Goal: Task Accomplishment & Management: Complete application form

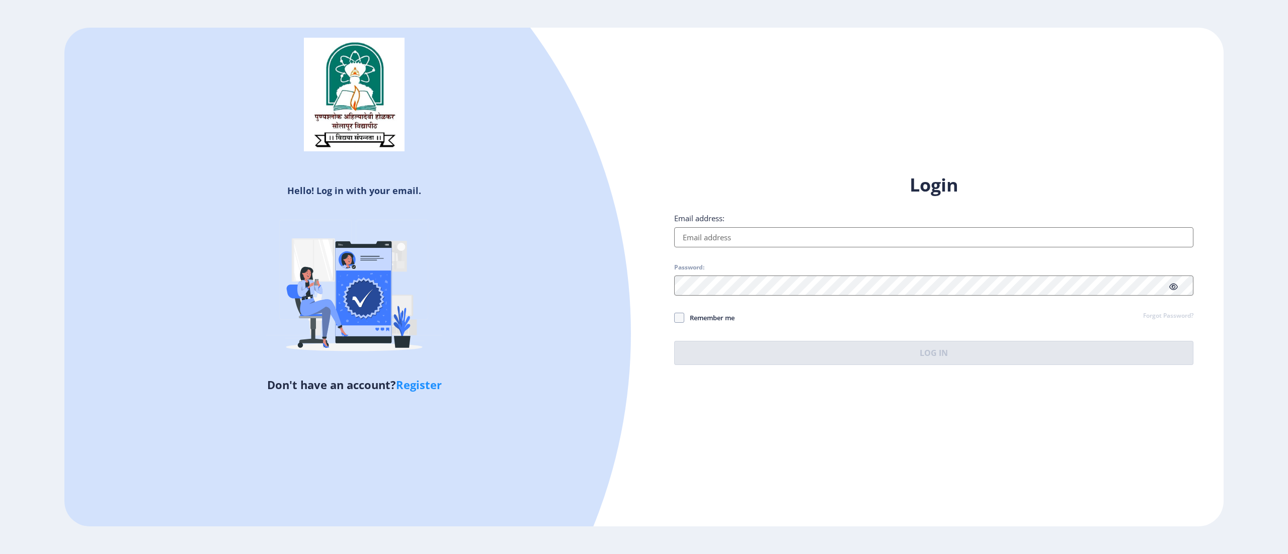
click at [753, 243] on input "Email address:" at bounding box center [933, 237] width 519 height 20
drag, startPoint x: 751, startPoint y: 249, endPoint x: 747, endPoint y: 237, distance: 12.6
click at [747, 237] on div "Login Email address: Password: Remember me Forgot Password? Log In" at bounding box center [933, 269] width 519 height 193
click at [747, 237] on input "Email address:" at bounding box center [933, 237] width 519 height 20
type input "[EMAIL_ADDRESS][DOMAIN_NAME]"
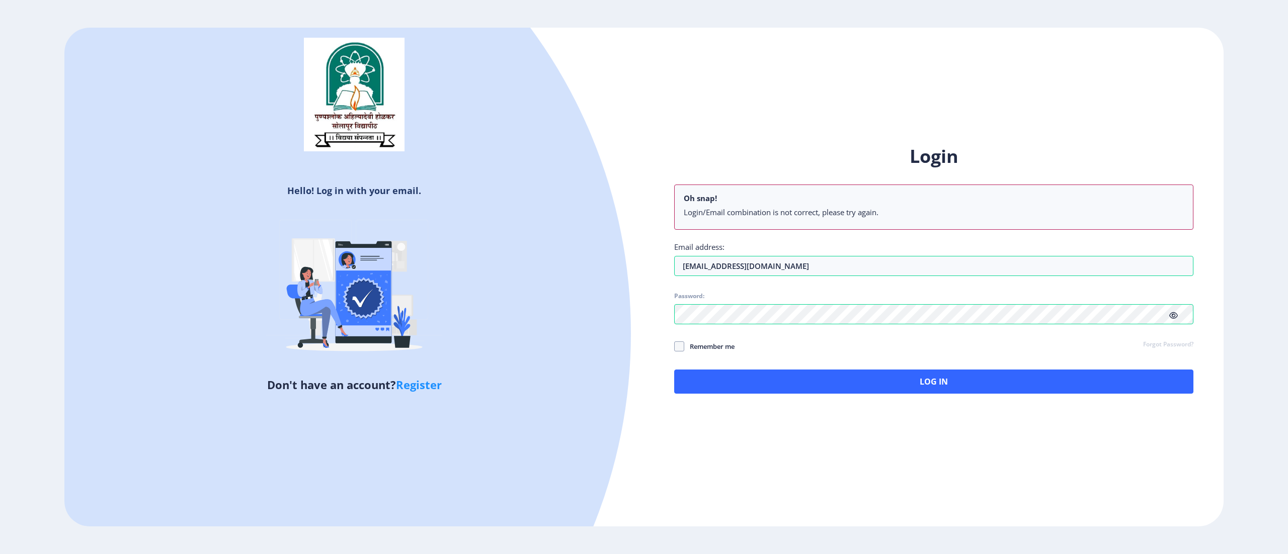
click at [1173, 289] on div "Login Oh snap! Login/Email combination is not correct, please try again. Email …" at bounding box center [933, 269] width 519 height 250
click at [1170, 315] on icon at bounding box center [1173, 316] width 9 height 8
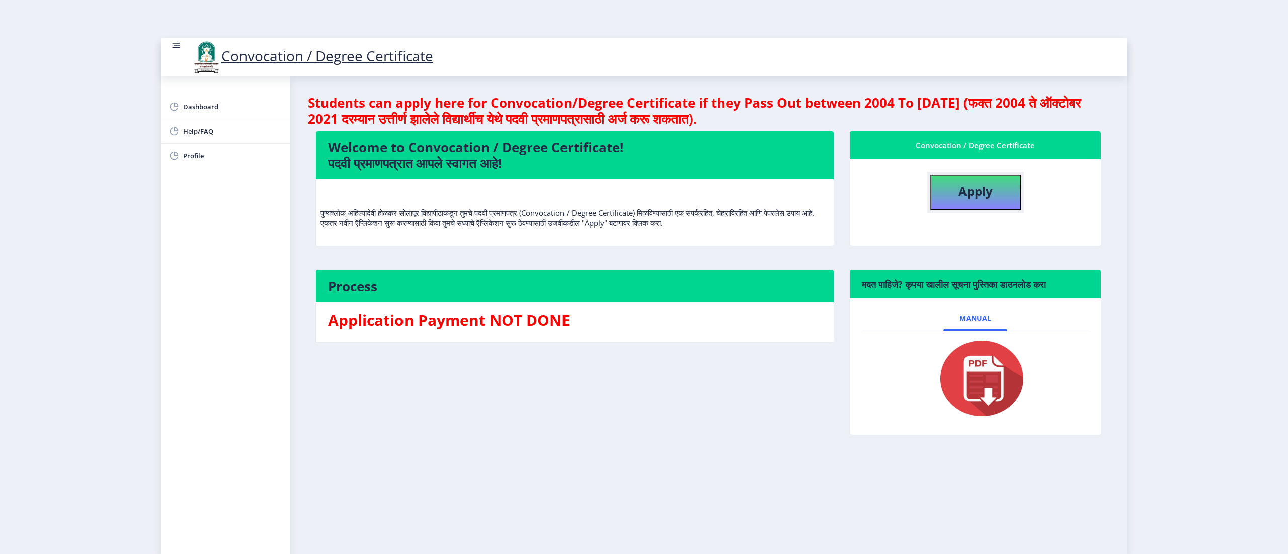
click at [1001, 197] on button "Apply" at bounding box center [975, 192] width 91 height 35
select select
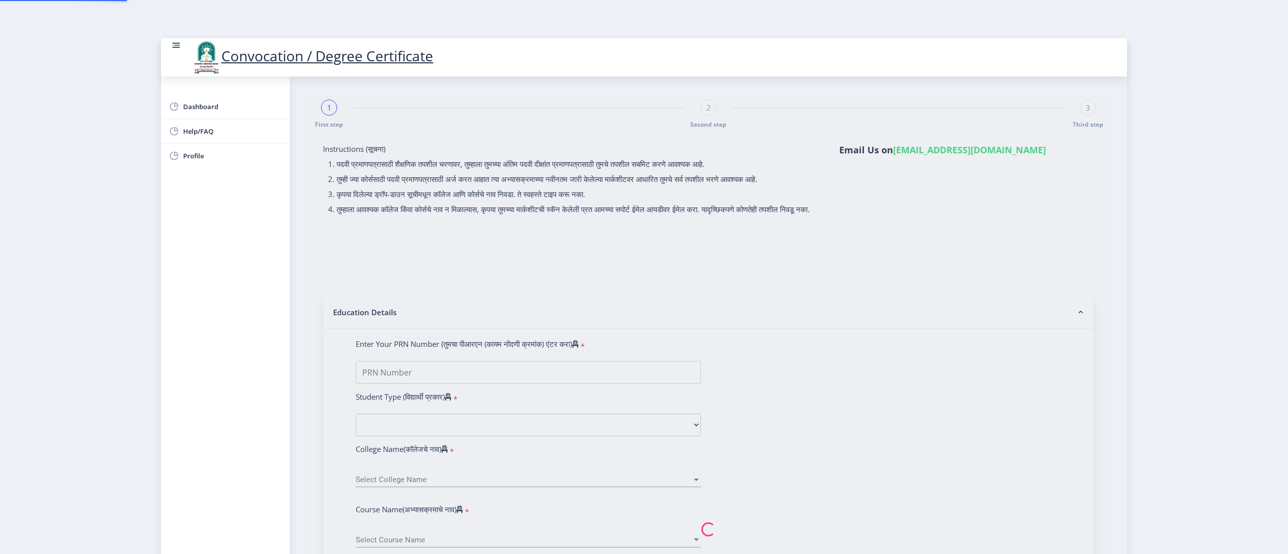
type input "Mudgule [PERSON_NAME]"
type input "[PERSON_NAME]"
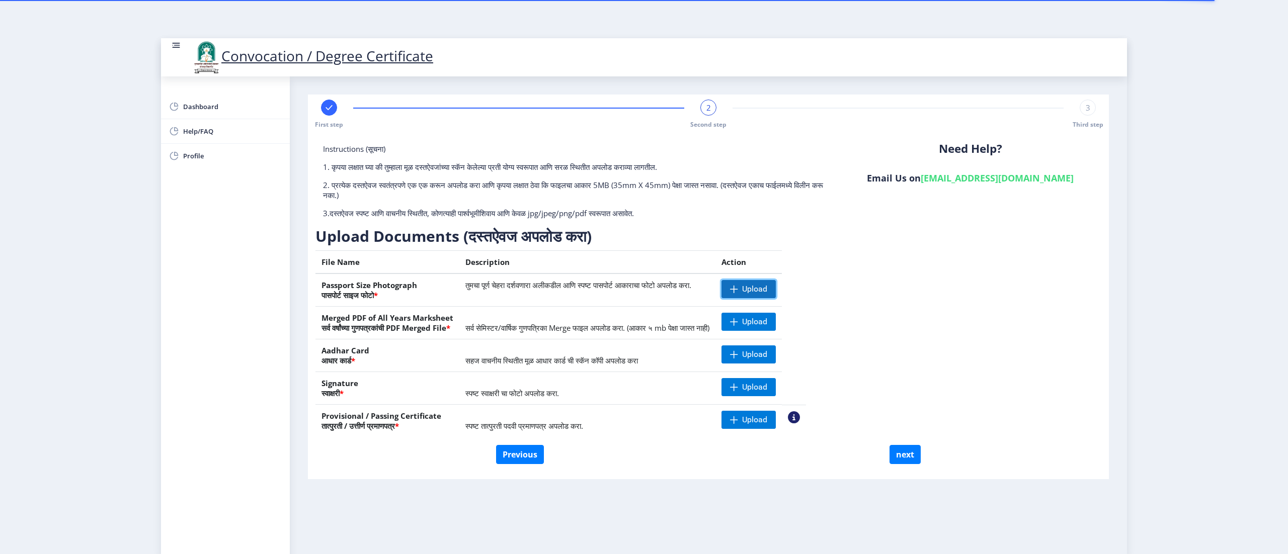
click at [767, 289] on span "Upload" at bounding box center [754, 289] width 25 height 10
click at [767, 318] on span "Upload" at bounding box center [754, 322] width 25 height 10
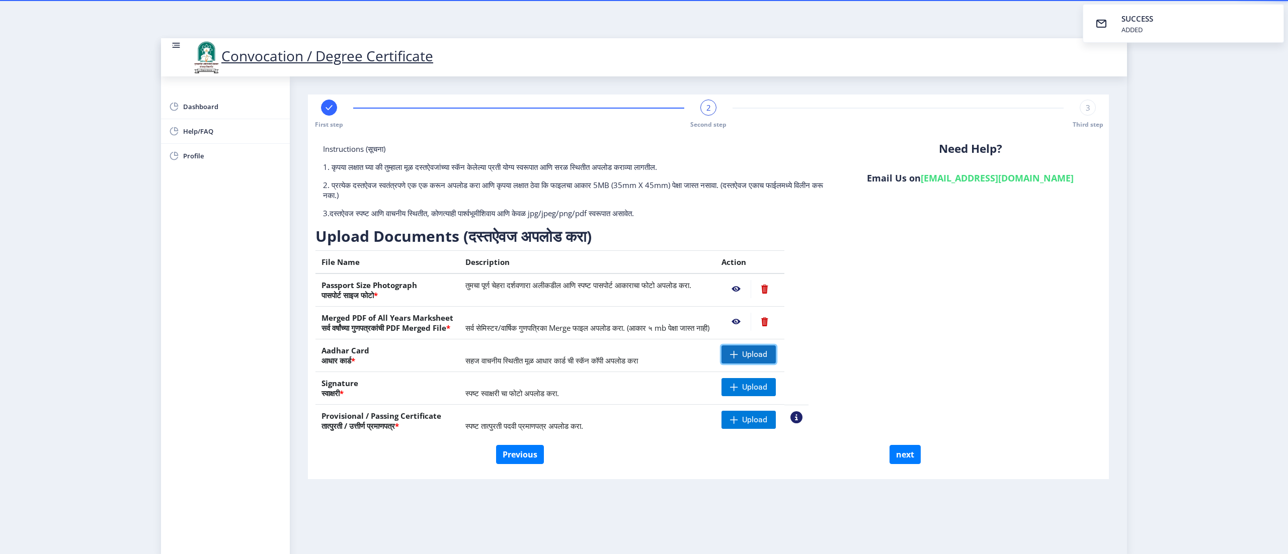
click at [776, 347] on span "Upload" at bounding box center [748, 355] width 54 height 18
click at [767, 386] on span "Upload" at bounding box center [754, 387] width 25 height 10
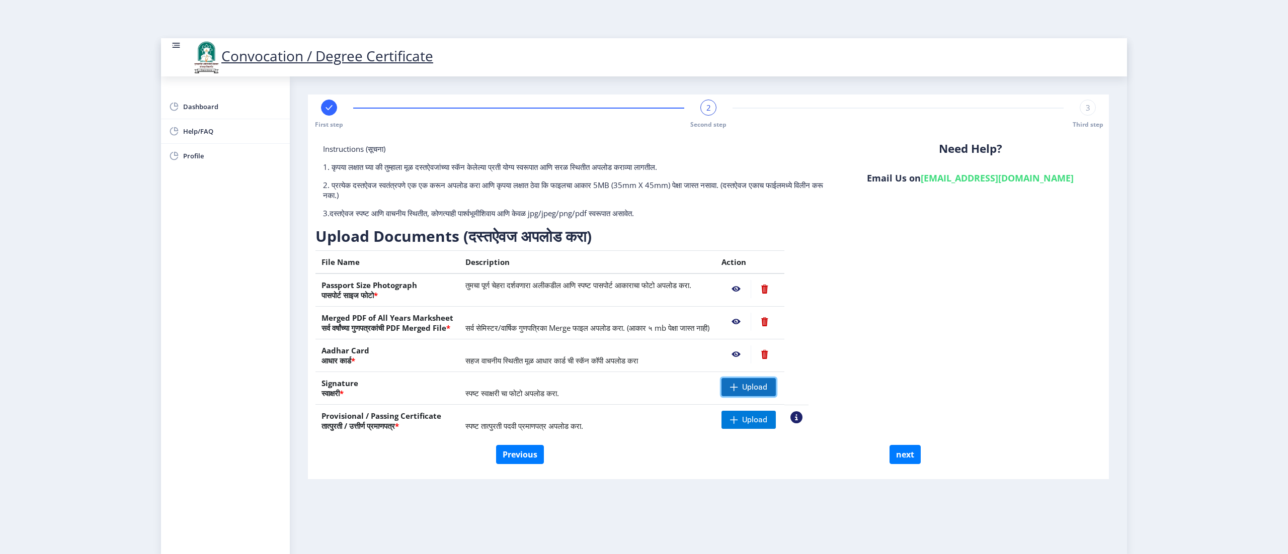
click at [767, 391] on span "Upload" at bounding box center [754, 387] width 25 height 10
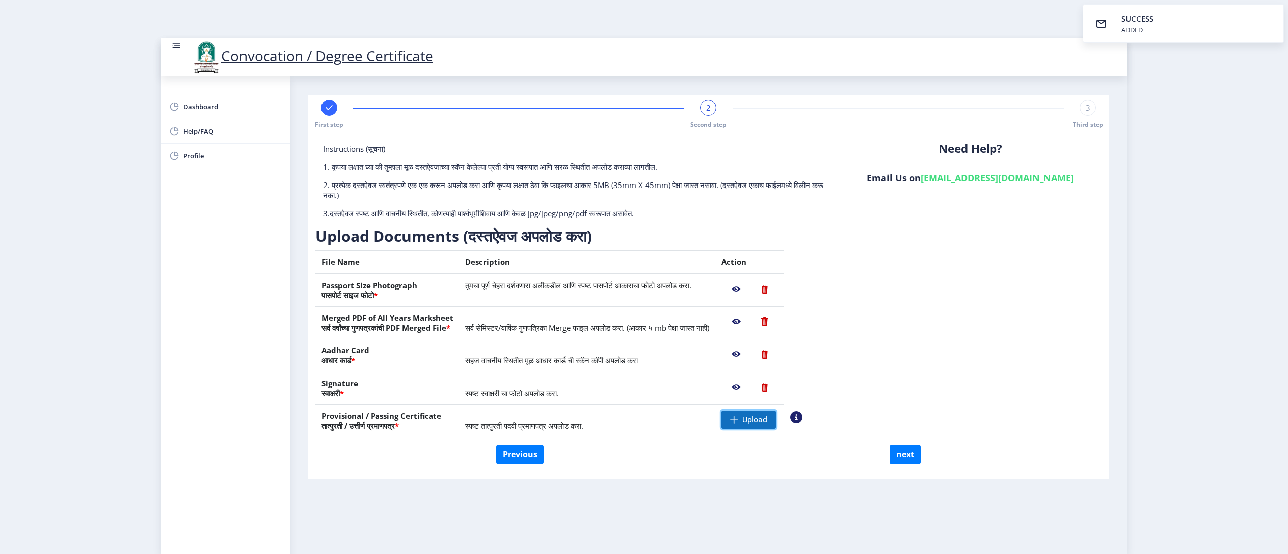
click at [775, 418] on span "Upload" at bounding box center [748, 420] width 54 height 18
click at [903, 461] on button "next" at bounding box center [905, 454] width 31 height 19
select select
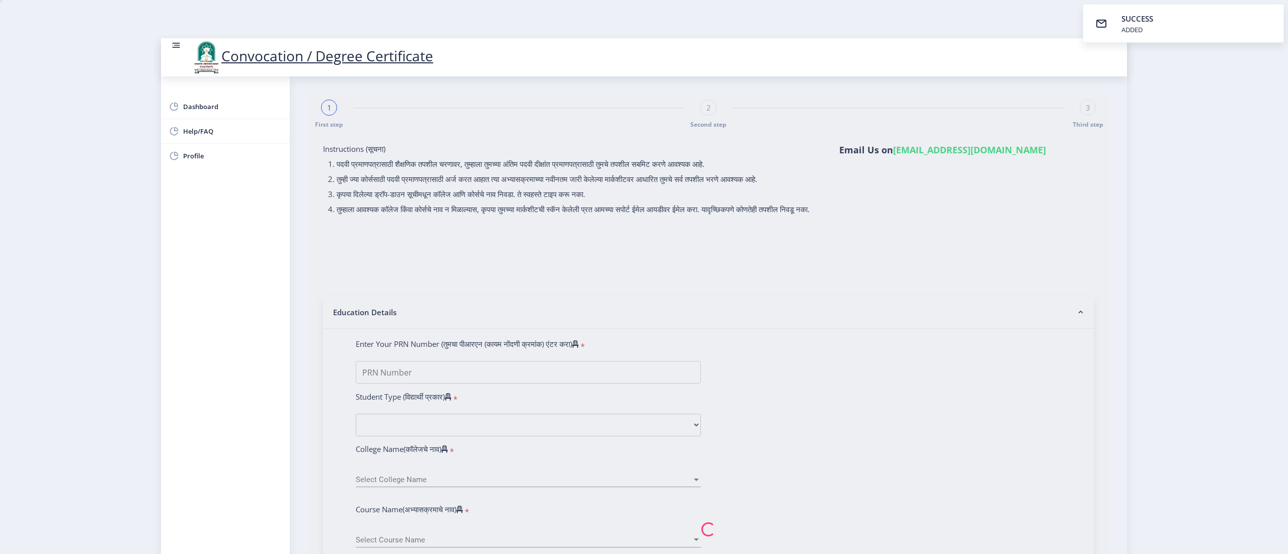
type input "Mudgule [PERSON_NAME]"
type input "[PERSON_NAME]"
select select
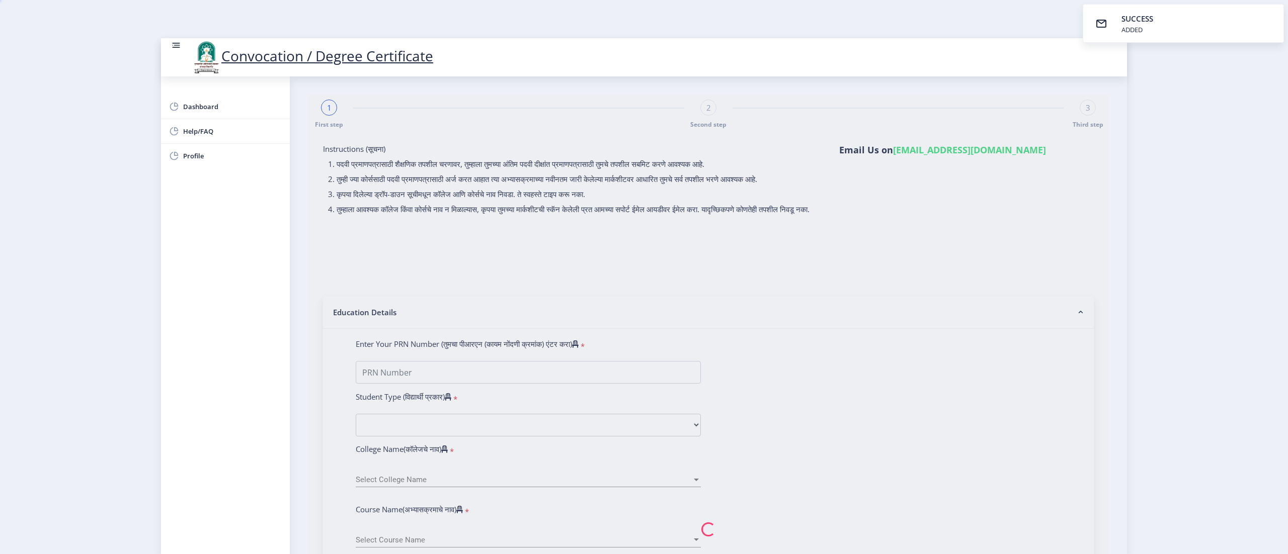
select select
type input "Mudgule [PERSON_NAME]"
type input "[PERSON_NAME]"
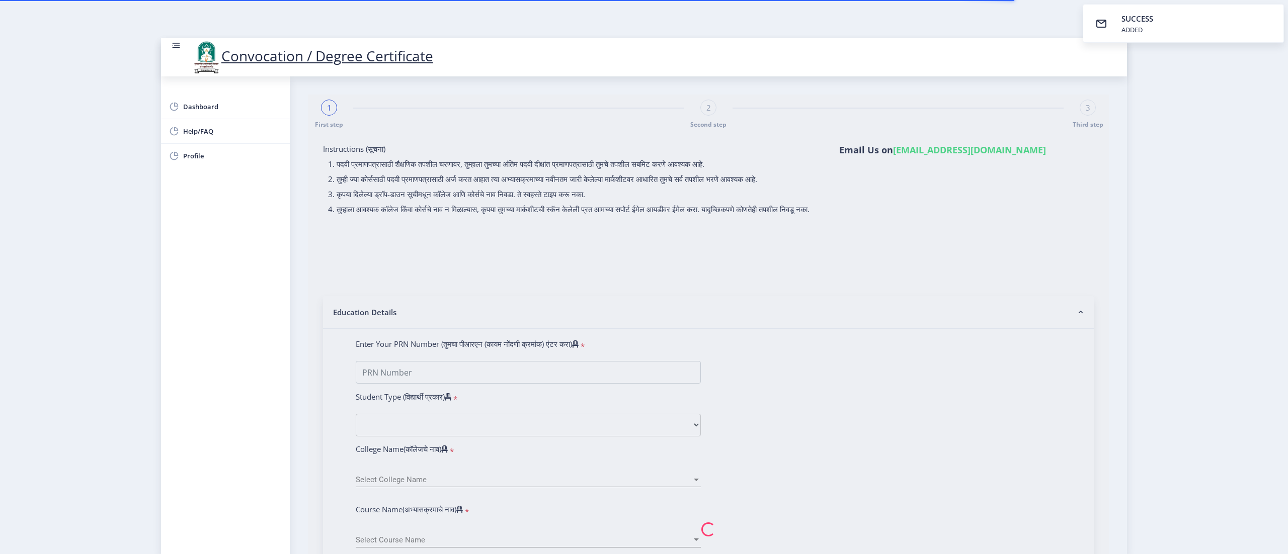
type input "2016032500148255"
select select "Regular"
select select "2019"
select select "March"
select select "Grade A+"
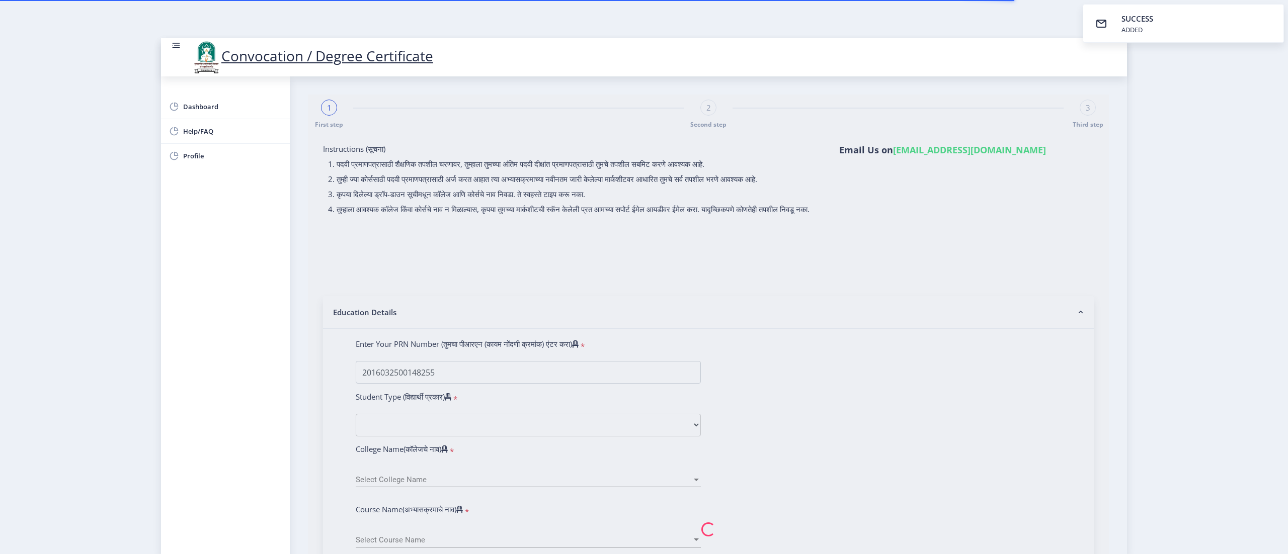
type input "840238"
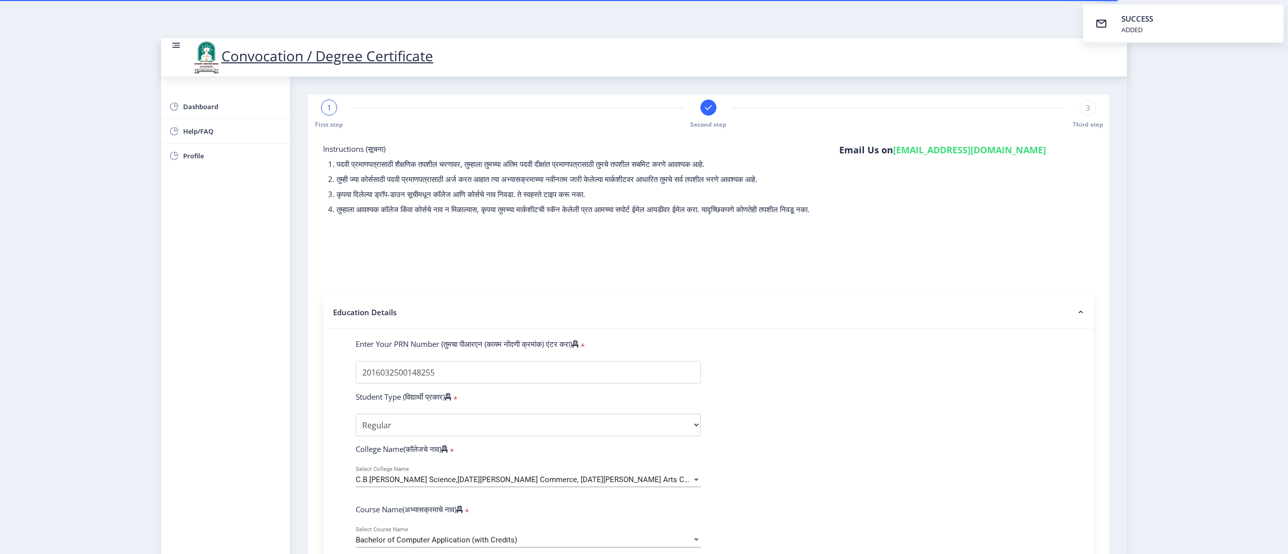
select select
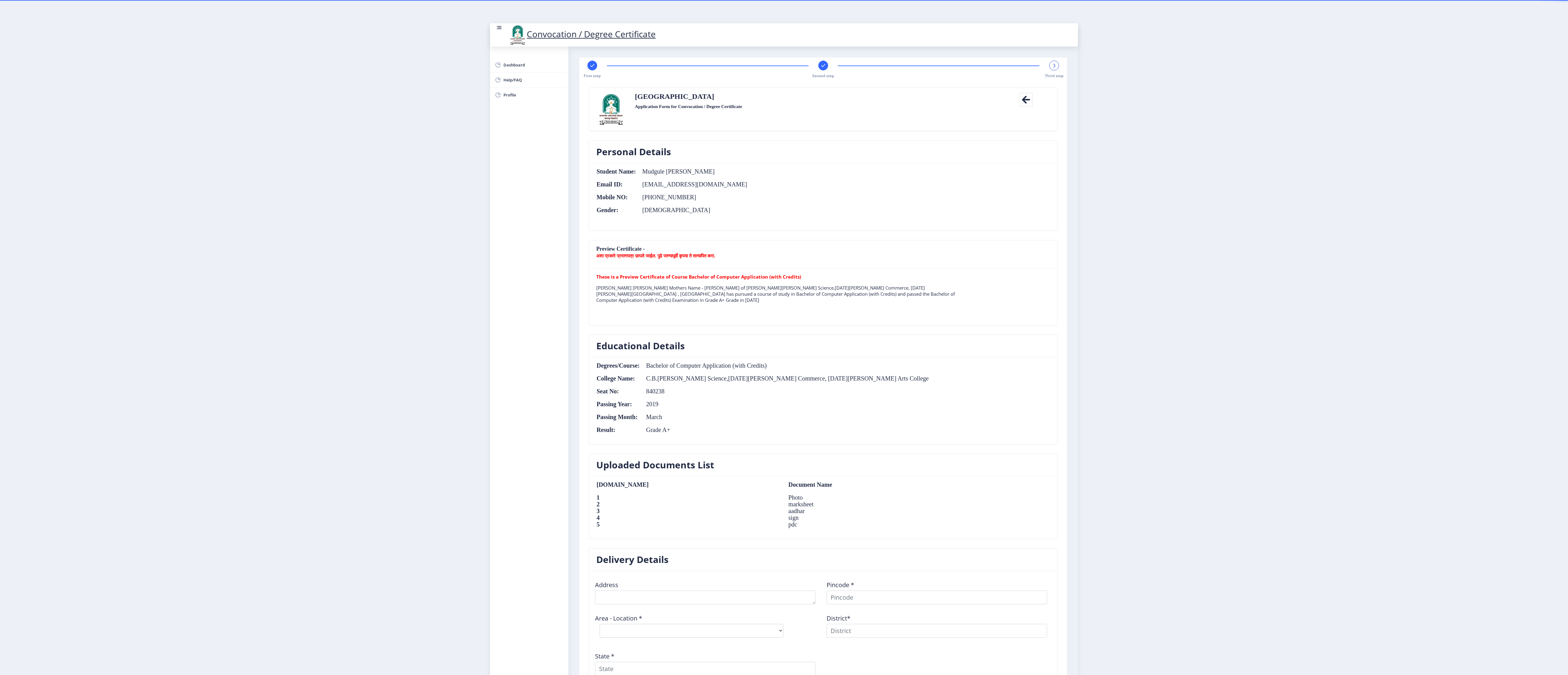
drag, startPoint x: 757, startPoint y: 1, endPoint x: 1111, endPoint y: 410, distance: 540.9
click at [783, 337] on nb-layout "Convocation / Degree Certificate Dashboard Help/FAQ Profile First step Second s…" at bounding box center [784, 337] width 1568 height 675
drag, startPoint x: 1486, startPoint y: 4, endPoint x: 1112, endPoint y: 448, distance: 580.5
click at [783, 337] on nb-layout "Convocation / Degree Certificate Dashboard Help/FAQ Profile First step Second s…" at bounding box center [784, 337] width 1568 height 675
click at [652, 337] on textarea at bounding box center [705, 598] width 220 height 14
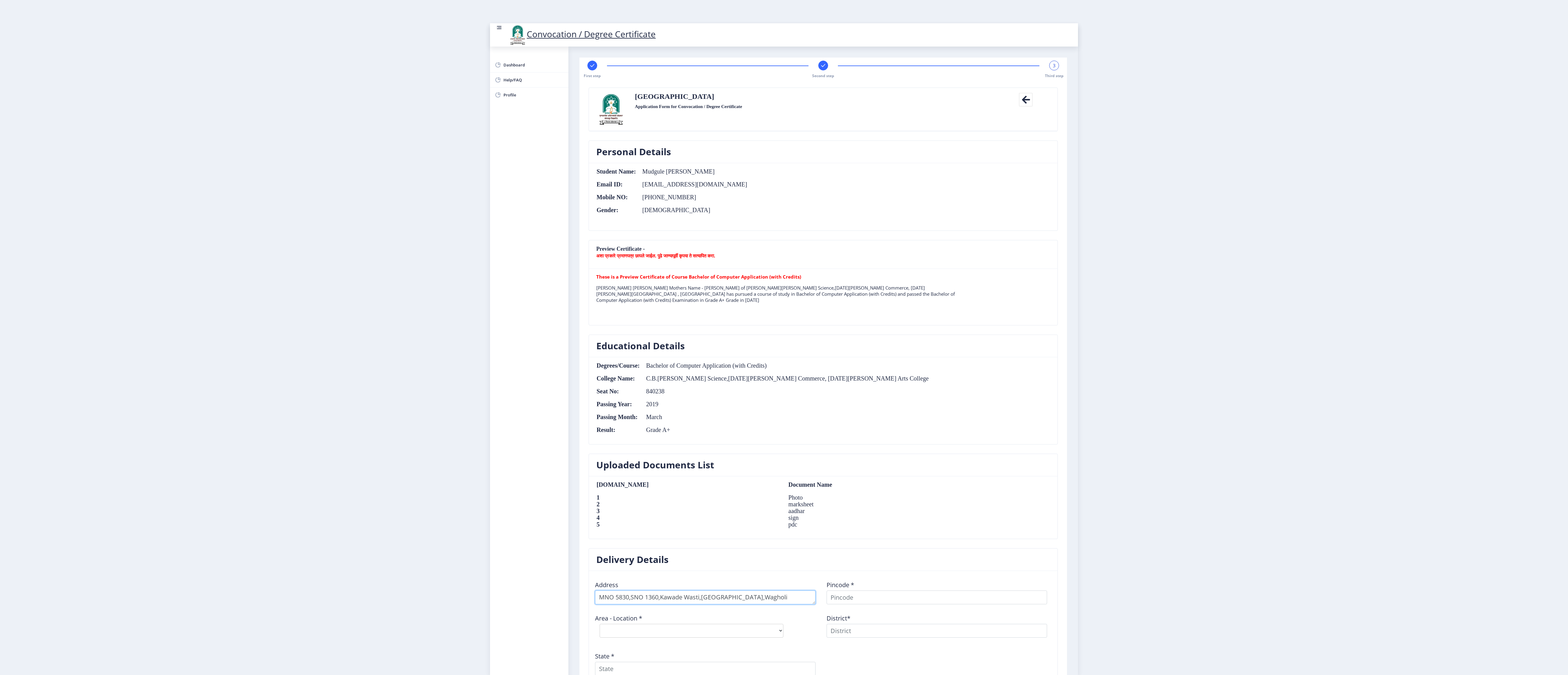
type textarea "MNO 5830,SNO 1360,Kawade Wasti,[GEOGRAPHIC_DATA],Wagholi"
click at [783, 337] on input at bounding box center [937, 598] width 220 height 14
type input "412207"
select select
type input "412207"
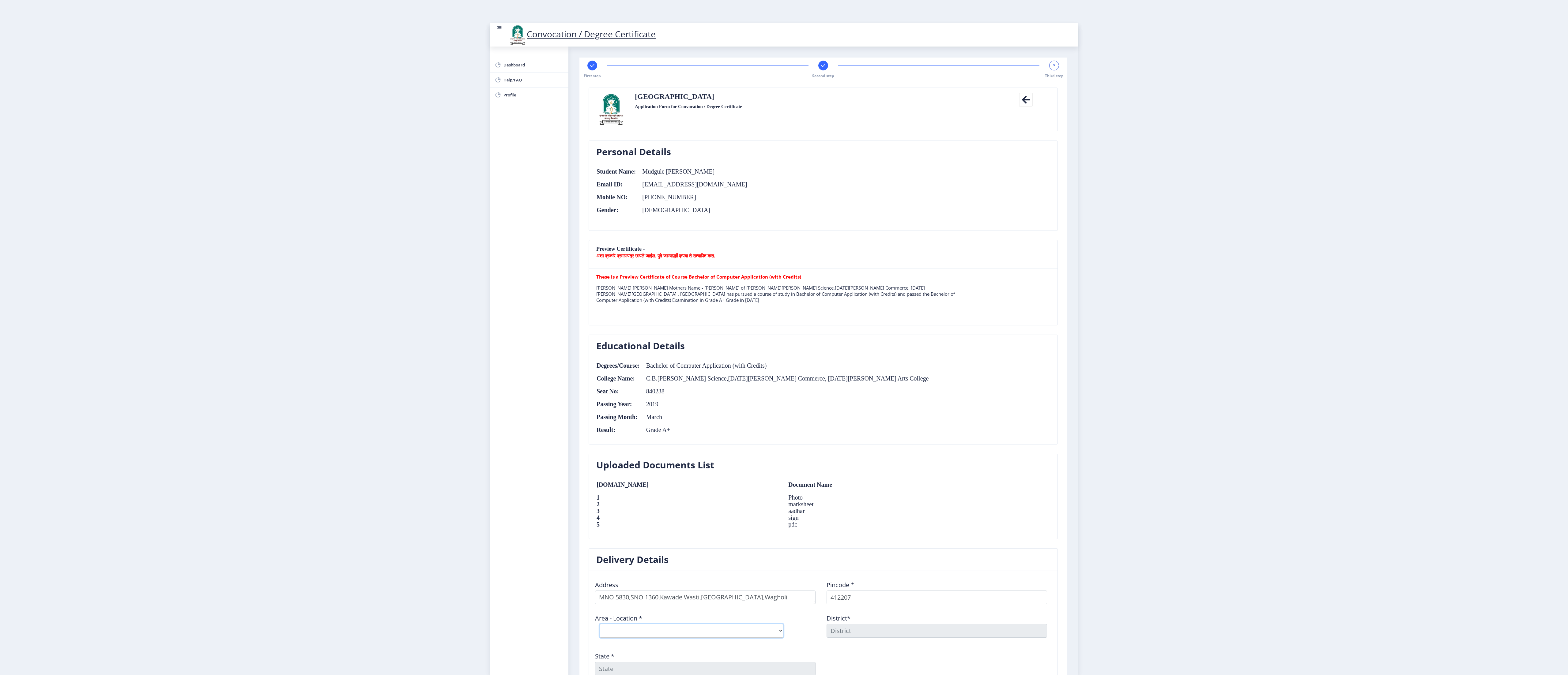
click at [769, 337] on select "Select Area Location [GEOGRAPHIC_DATA] B.O Dahitane B.O Kesnand B.O Koregaon Bh…" at bounding box center [691, 631] width 184 height 14
select select "8: Object"
click at [600, 337] on select "Select Area Location [GEOGRAPHIC_DATA] B.O Dahitane B.O Kesnand B.O Koregaon Bh…" at bounding box center [691, 631] width 184 height 14
type input "[GEOGRAPHIC_DATA]"
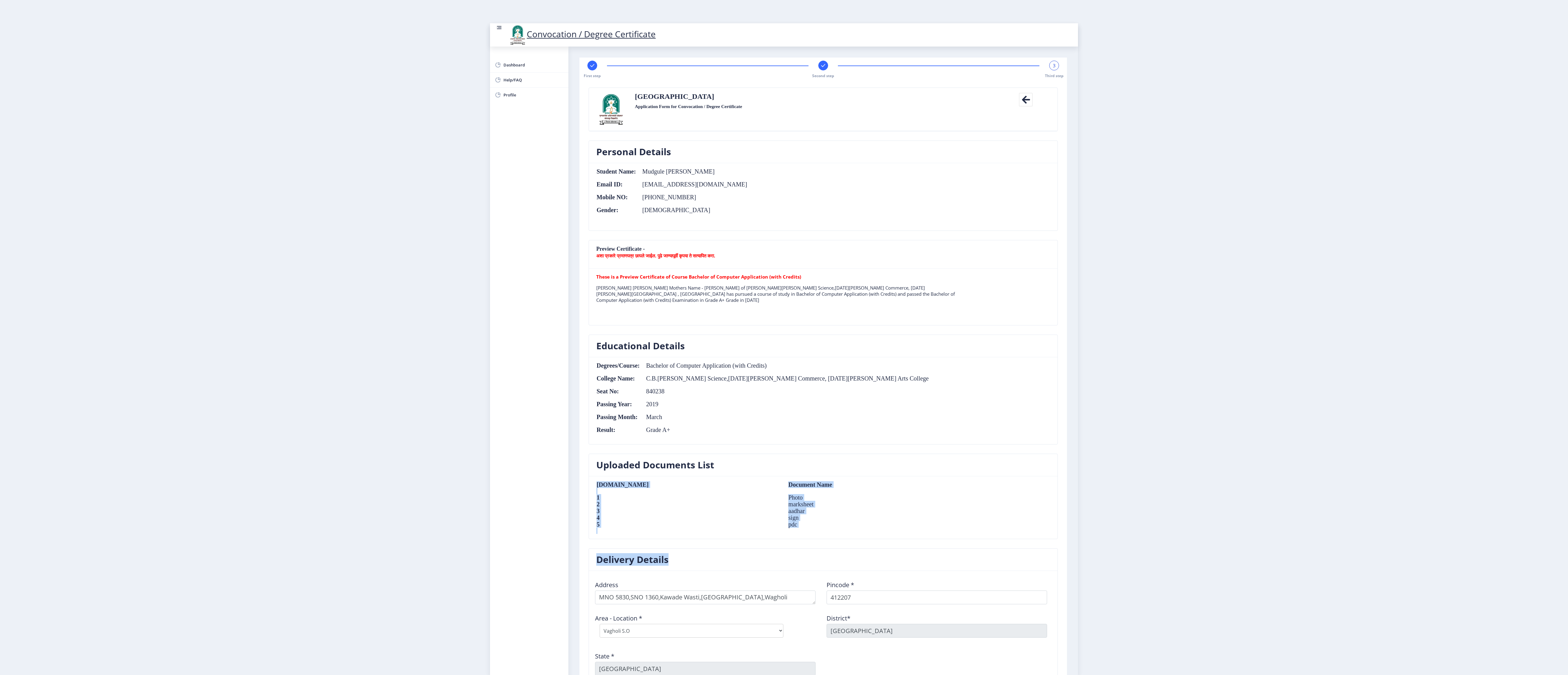
drag, startPoint x: 1078, startPoint y: 543, endPoint x: 1078, endPoint y: 559, distance: 16.0
click at [783, 337] on nb-layout "Convocation / Degree Certificate Dashboard Help/FAQ Profile First step Second s…" at bounding box center [784, 337] width 1568 height 675
click at [765, 337] on div "State * [GEOGRAPHIC_DATA]" at bounding box center [707, 662] width 231 height 29
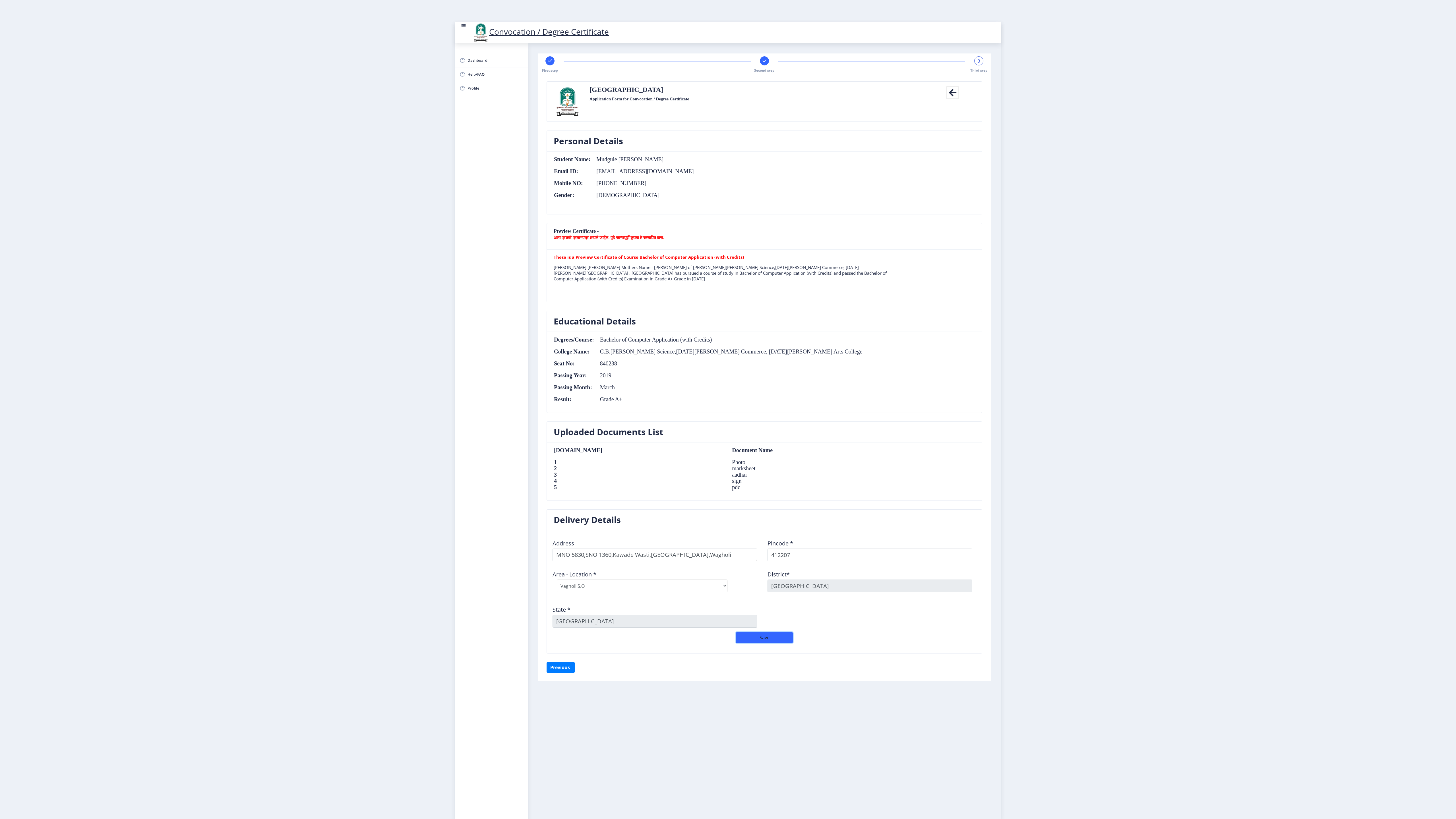
click at [727, 313] on button "Save" at bounding box center [764, 637] width 57 height 11
click at [727, 313] on button "Save" at bounding box center [764, 633] width 57 height 11
click at [727, 313] on button "Payment" at bounding box center [764, 663] width 57 height 11
select select "sealed"
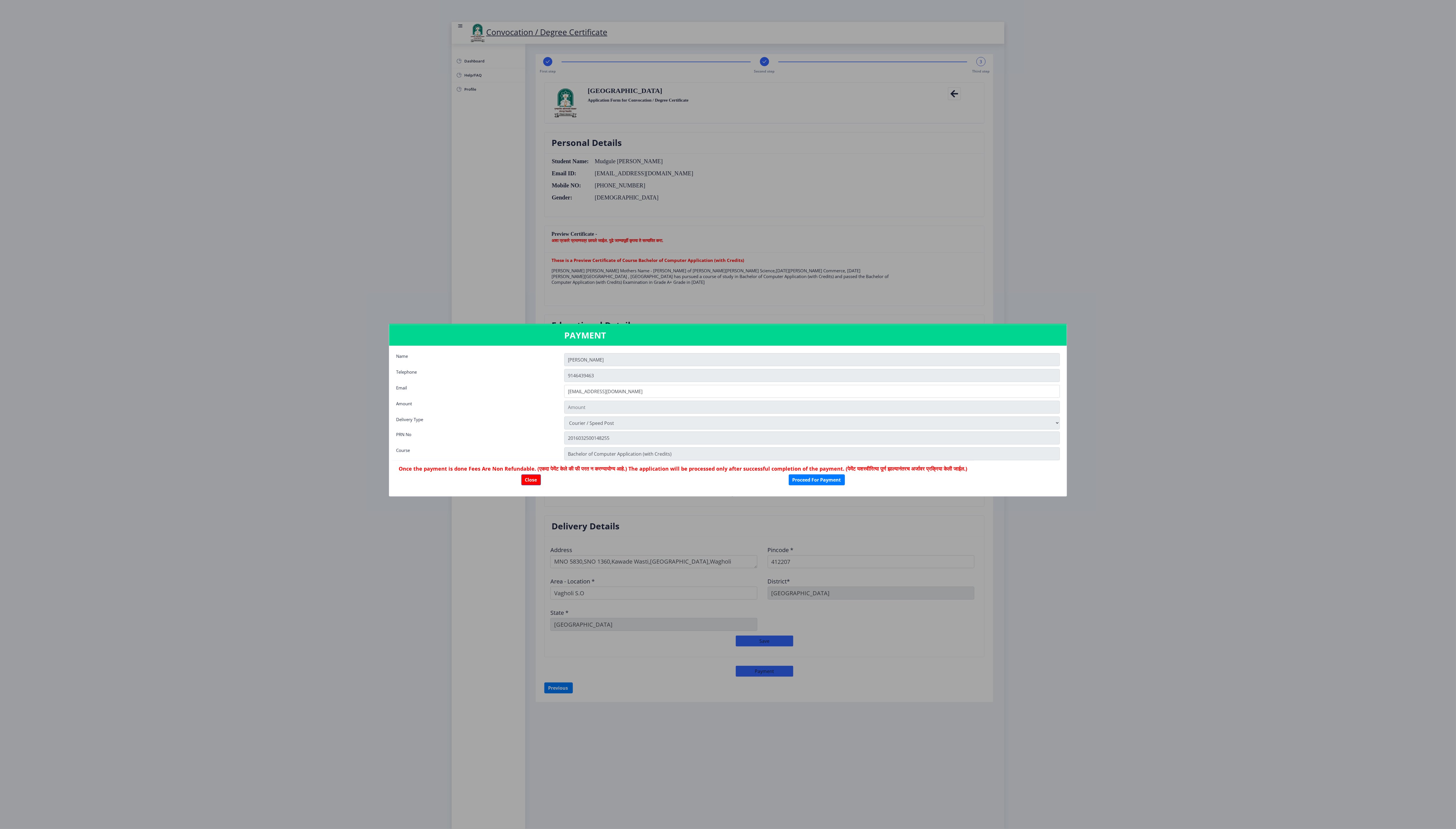
type input "2885"
click at [736, 317] on div at bounding box center [728, 414] width 1456 height 829
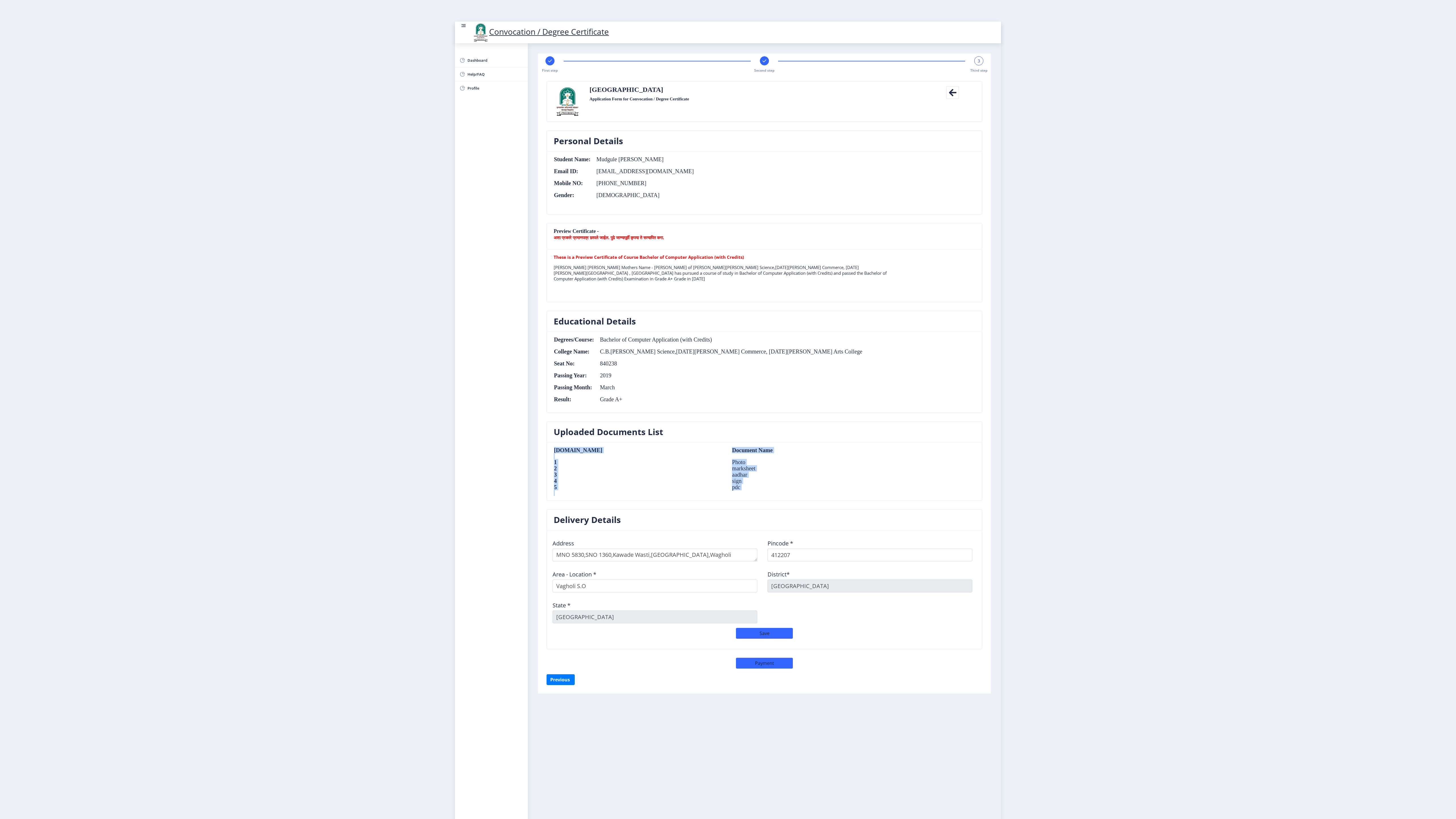
click at [727, 313] on nb-layout "Convocation / Degree Certificate Dashboard Help/FAQ Profile First step Second s…" at bounding box center [728, 409] width 1456 height 819
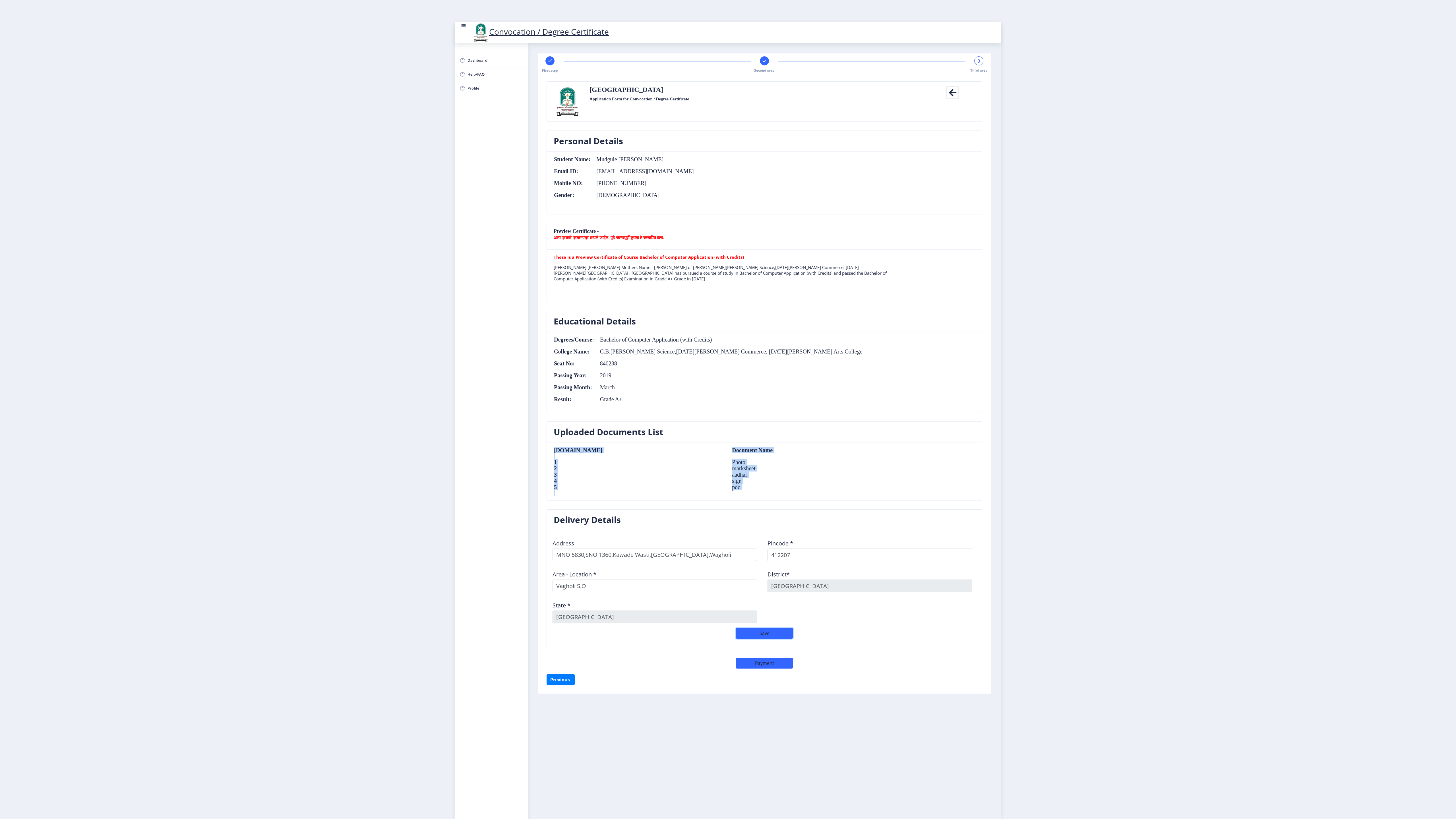
click at [727, 313] on button "Save" at bounding box center [764, 633] width 57 height 11
click at [727, 313] on button "Payment" at bounding box center [764, 663] width 57 height 11
select select "sealed"
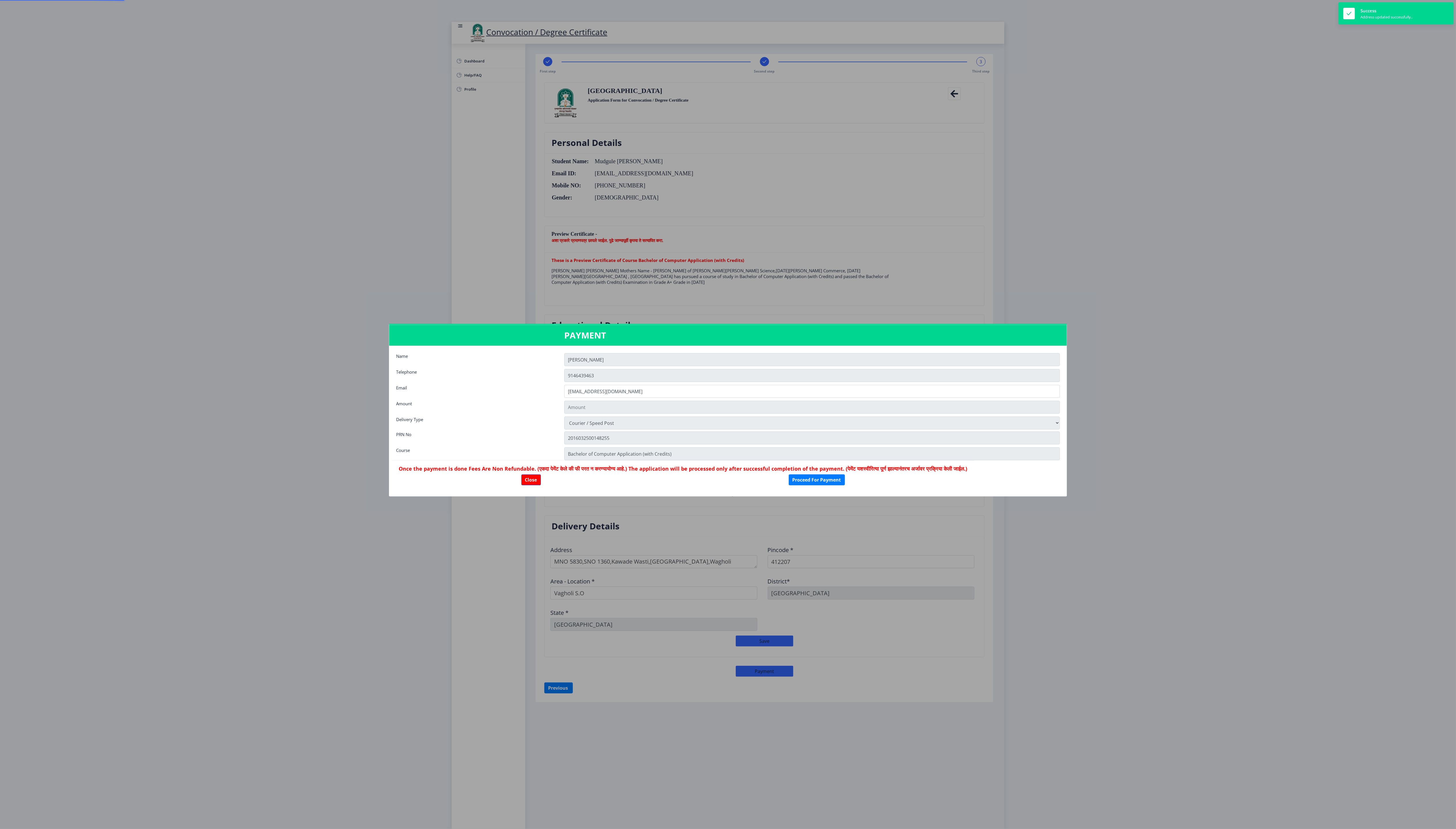
type input "2885"
click at [736, 317] on button "Proceed For Payment" at bounding box center [817, 479] width 56 height 11
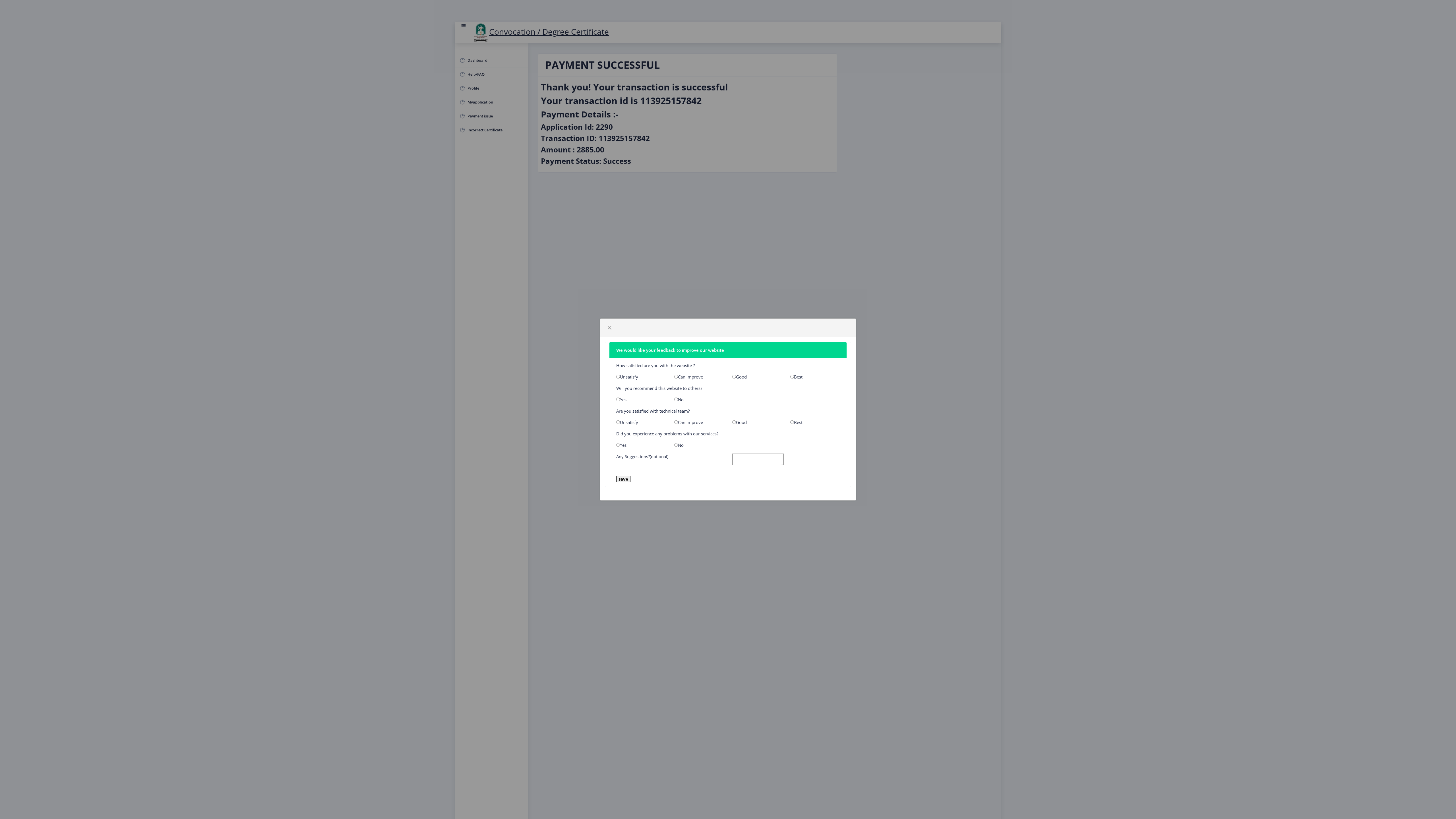
click at [734, 375] on input "radio" at bounding box center [734, 376] width 4 height 4
radio input "true"
click at [620, 400] on div "Yes" at bounding box center [641, 400] width 58 height 6
click at [618, 398] on input "radio" at bounding box center [618, 399] width 4 height 4
radio input "true"
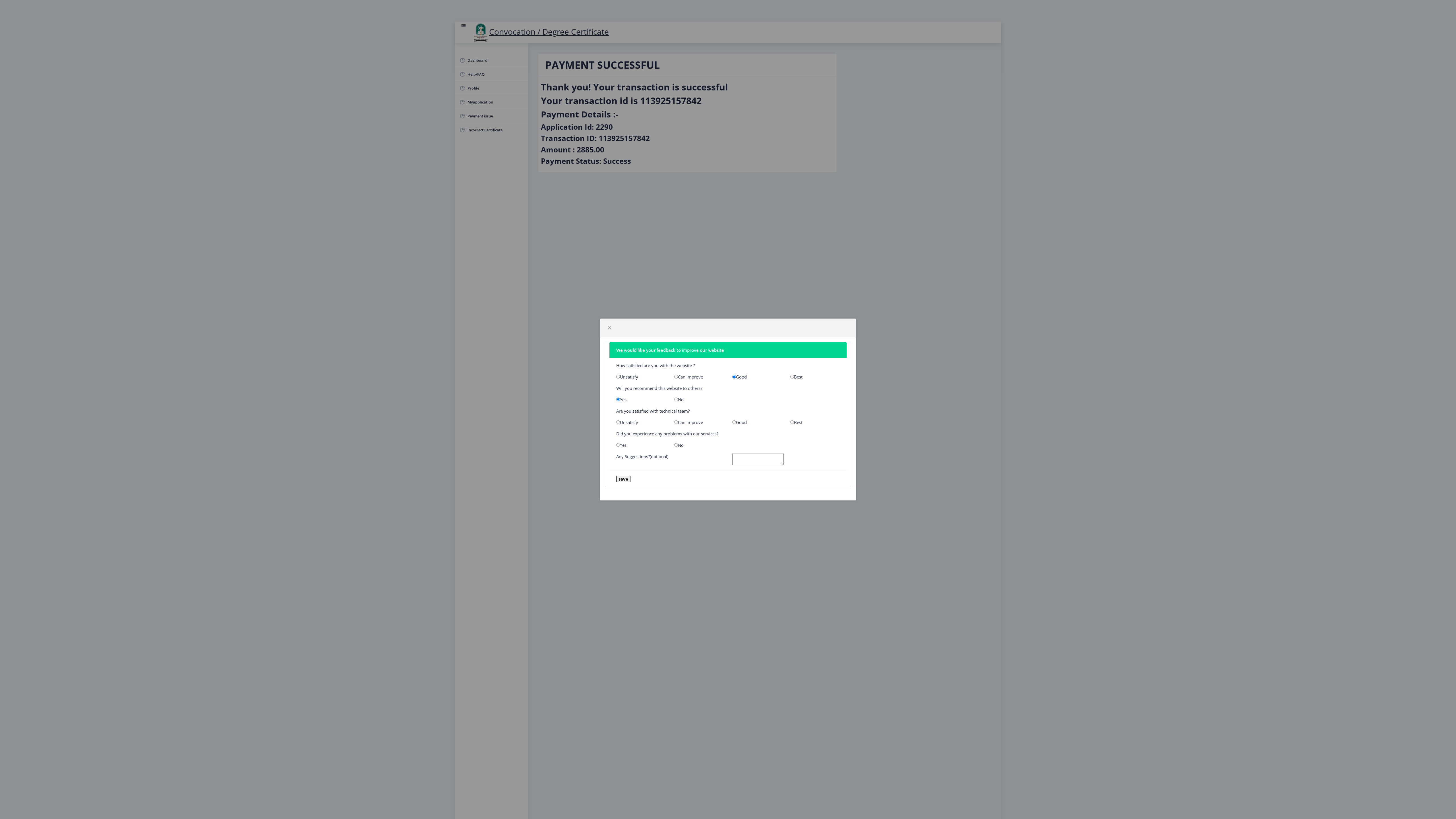
click at [734, 421] on input "radio" at bounding box center [734, 422] width 4 height 4
radio input "true"
click at [619, 443] on input "radio" at bounding box center [618, 445] width 4 height 4
radio input "true"
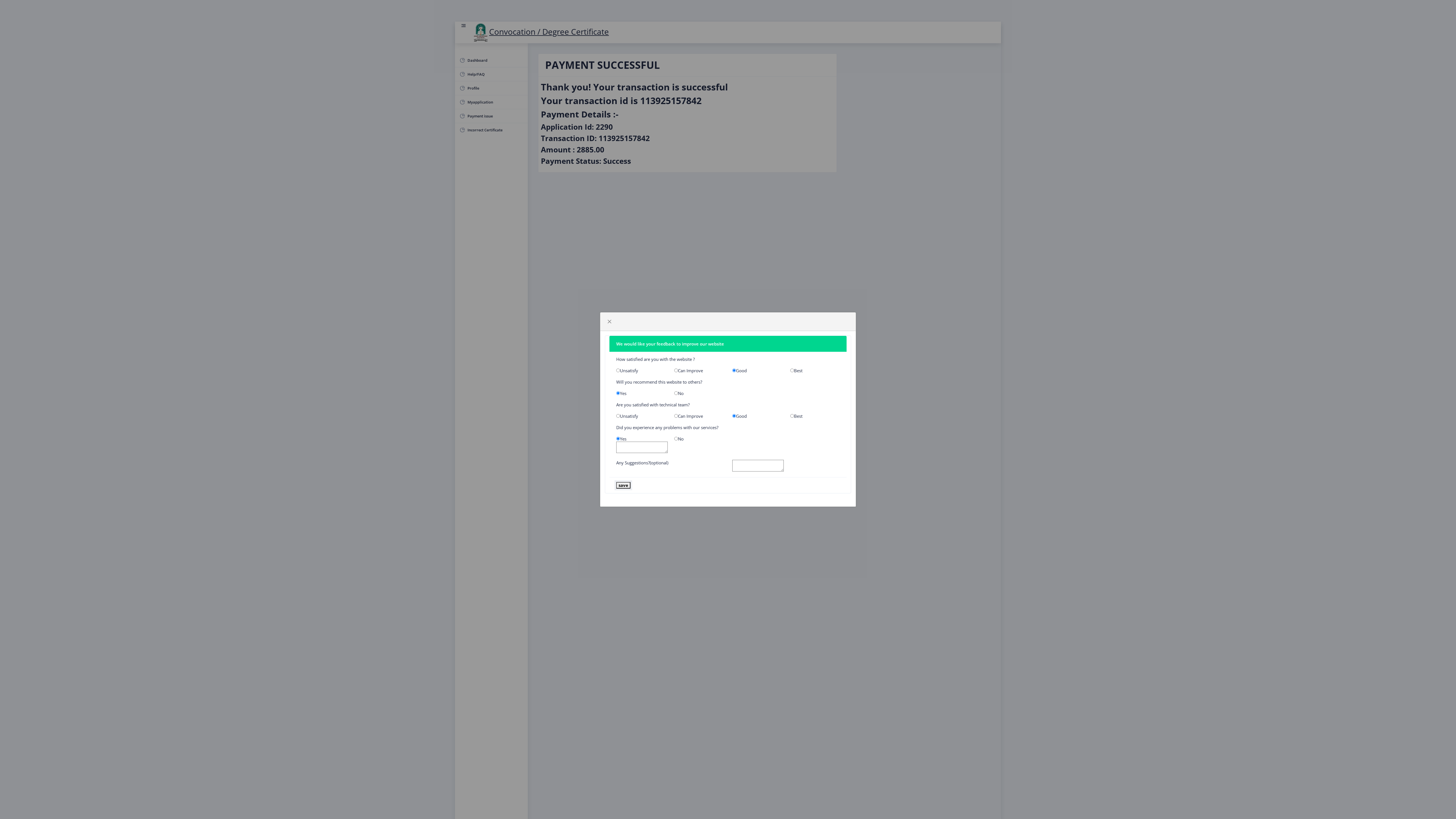
click at [624, 484] on button "save" at bounding box center [623, 486] width 14 height 7
click at [626, 486] on button "save" at bounding box center [623, 486] width 14 height 7
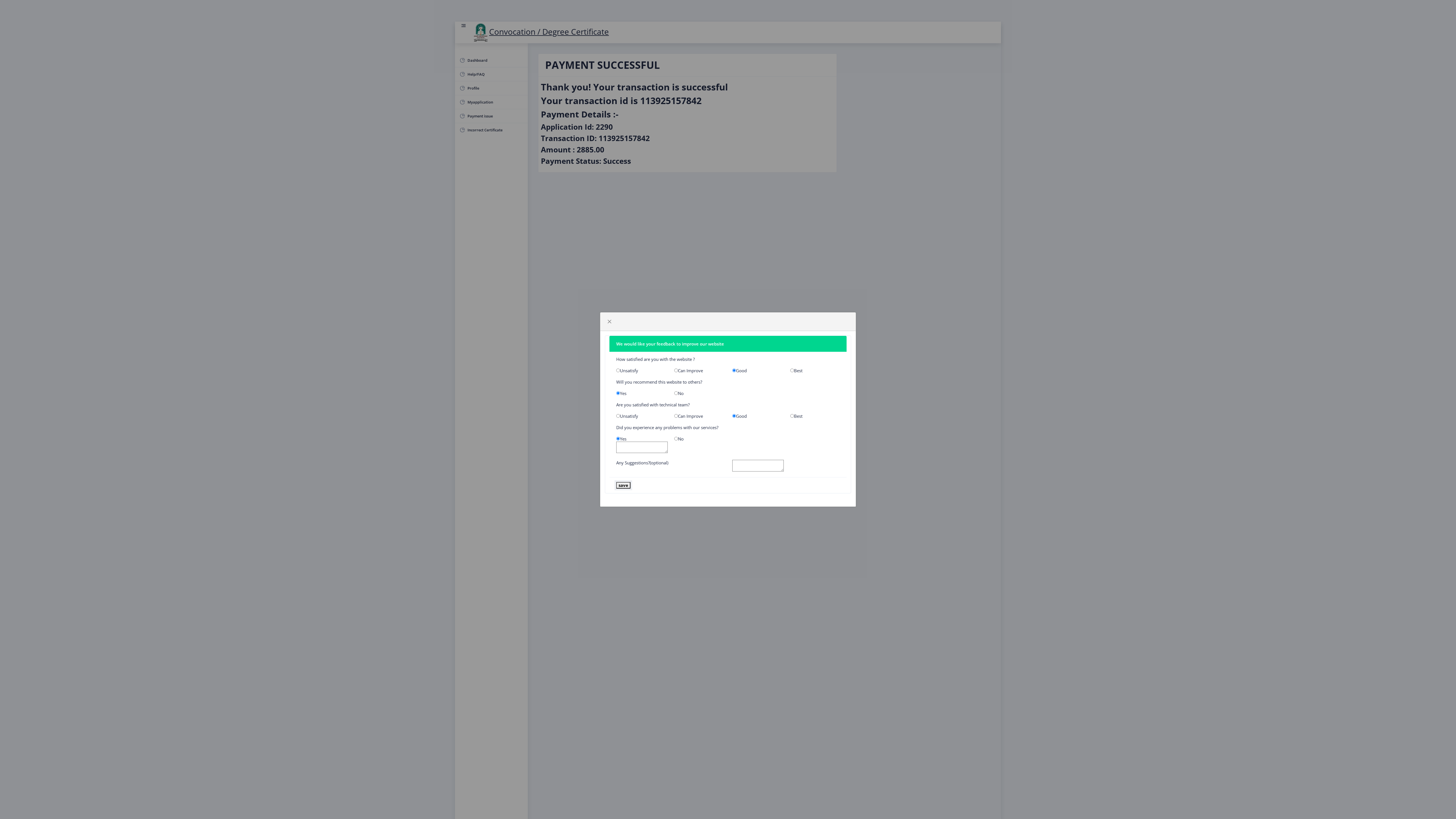
click at [626, 486] on button "save" at bounding box center [623, 486] width 14 height 7
click at [657, 450] on textarea at bounding box center [642, 447] width 51 height 12
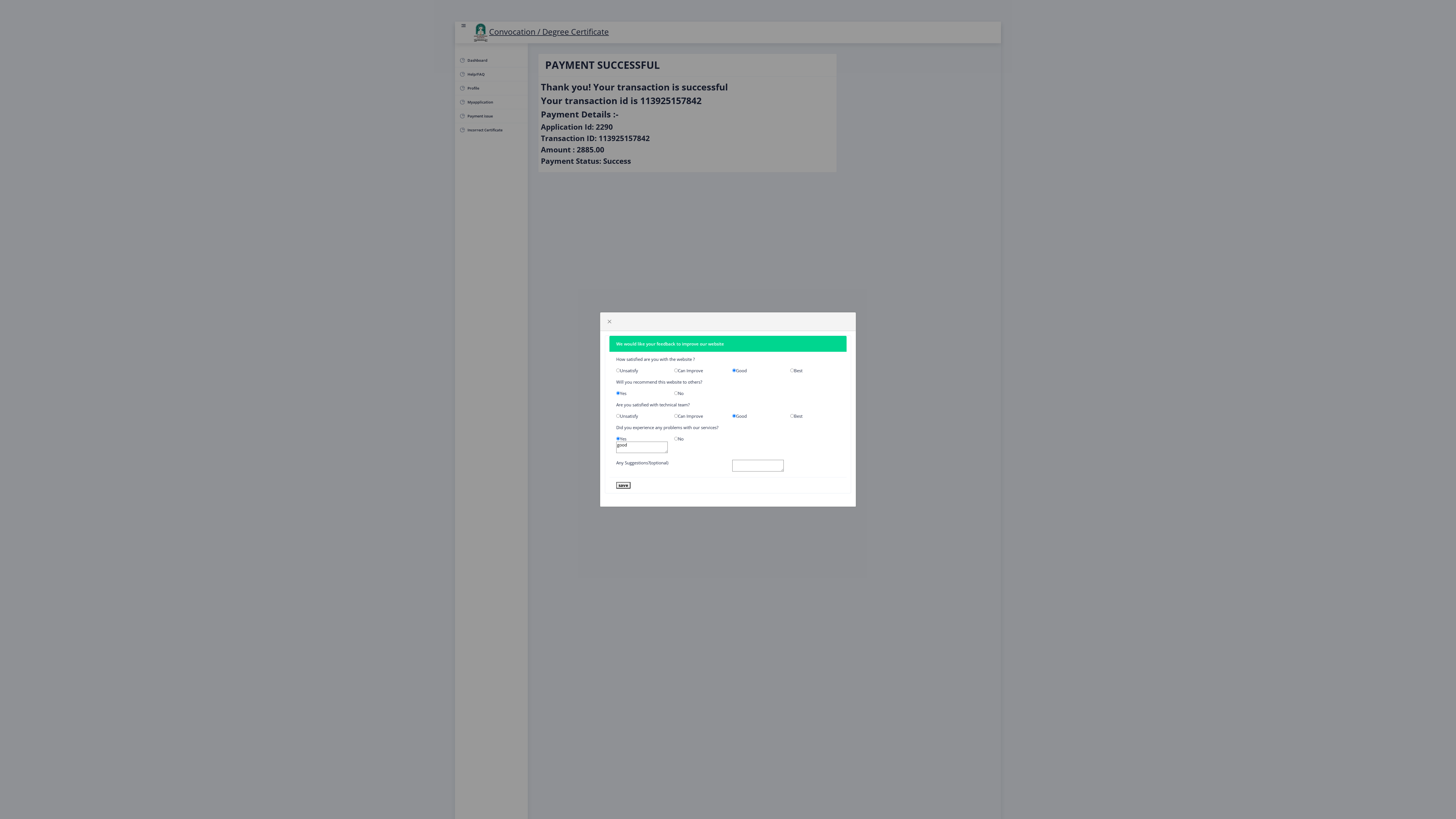
type textarea "good"
click at [765, 462] on textarea at bounding box center [758, 466] width 51 height 12
type textarea "good"
click at [628, 487] on button "save" at bounding box center [623, 486] width 14 height 7
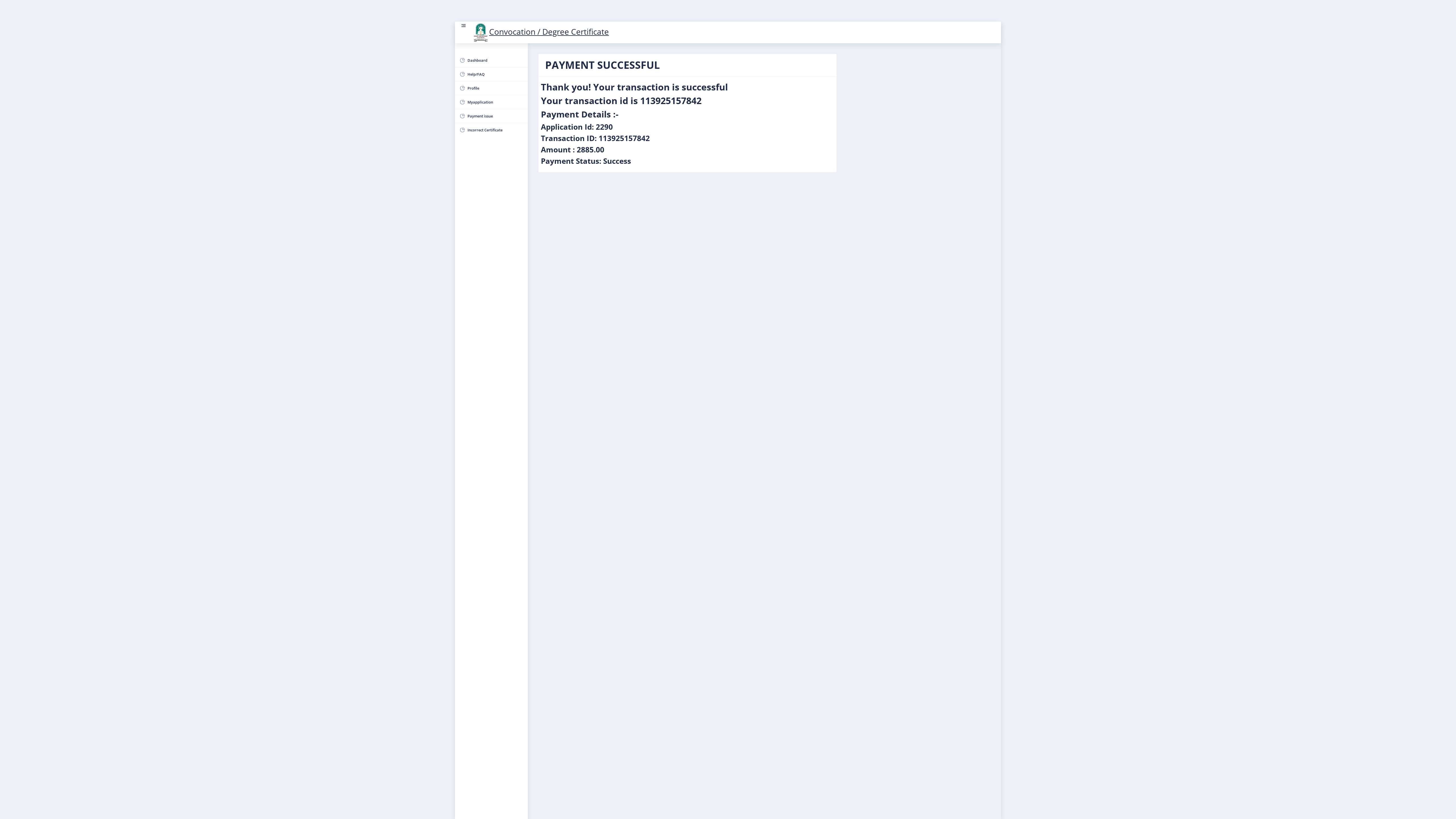
click at [1116, 100] on nb-layout "Convocation / Degree Certificate Dashboard Help/FAQ Profile Myapplication Payme…" at bounding box center [728, 409] width 1456 height 819
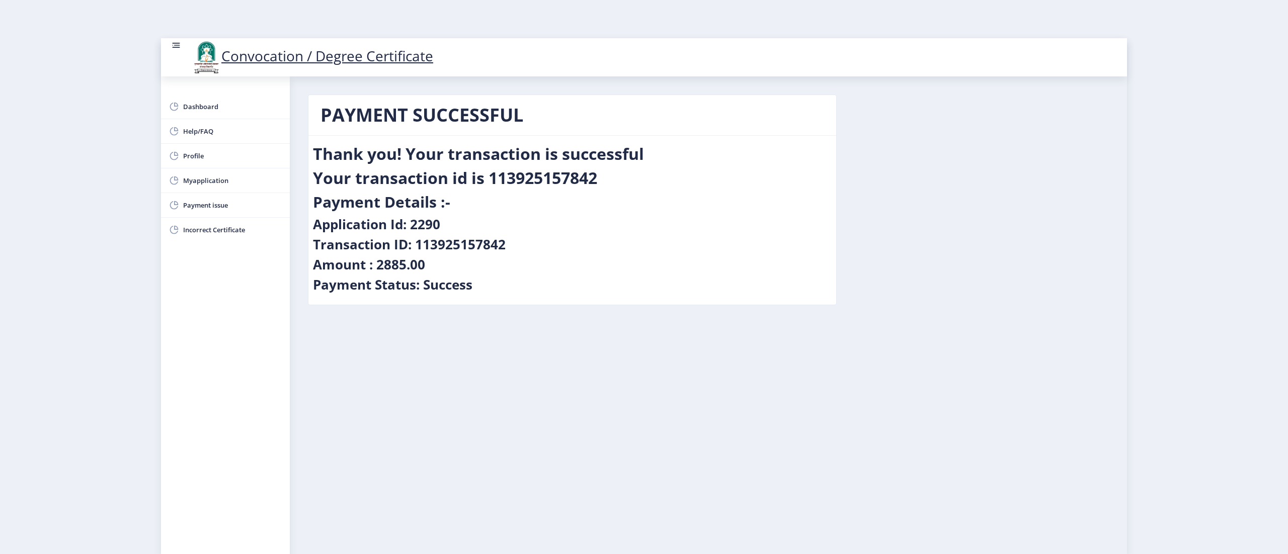
drag, startPoint x: 1341, startPoint y: 125, endPoint x: 929, endPoint y: 356, distance: 473.0
click at [929, 356] on nb-layout-column "PAYMENT SUCCESSFUL Thank you! Your transaction is successful Your transaction i…" at bounding box center [708, 319] width 837 height 486
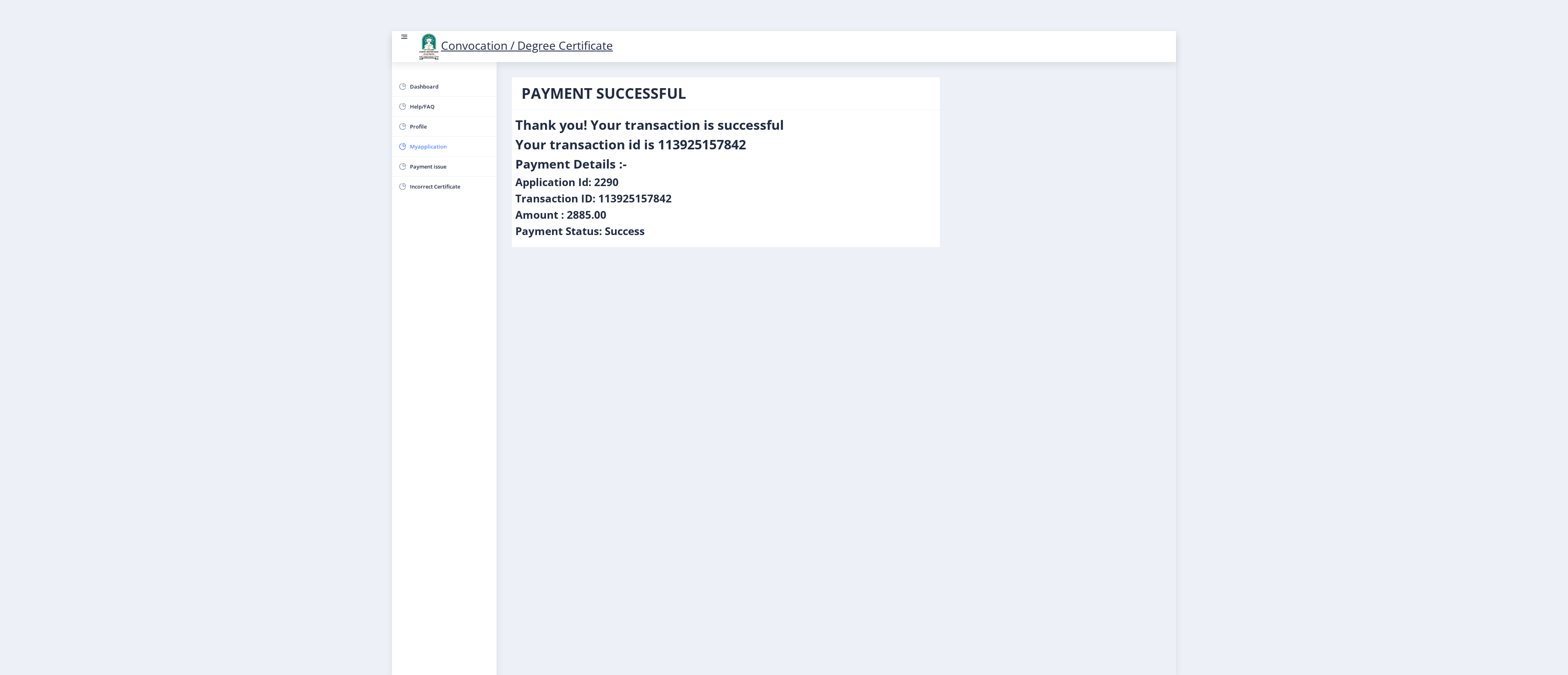
drag, startPoint x: 994, startPoint y: 3, endPoint x: 439, endPoint y: 146, distance: 573.1
click at [439, 146] on span "Myapplication" at bounding box center [450, 147] width 80 height 10
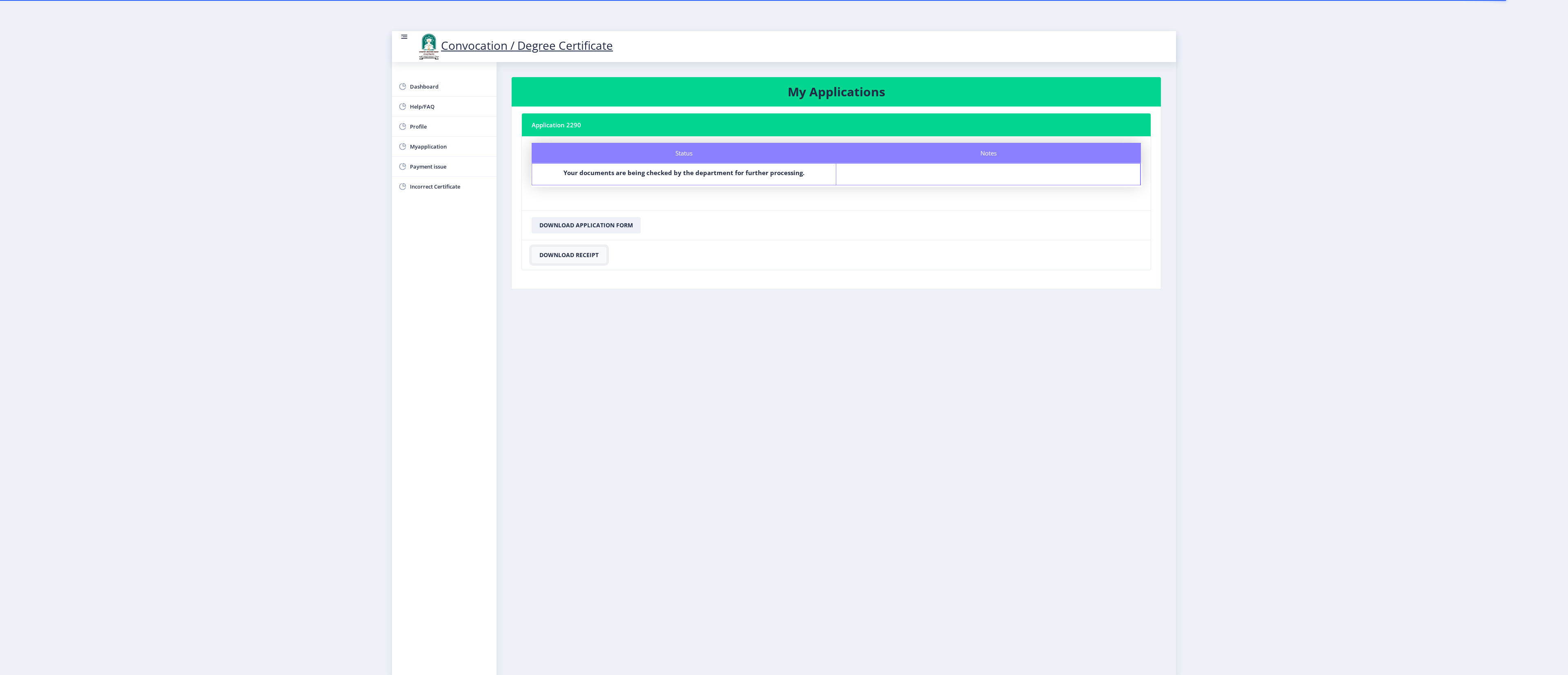
click at [579, 256] on button "Download Receipt" at bounding box center [569, 255] width 75 height 16
click at [597, 230] on button "Download Application Form" at bounding box center [586, 226] width 109 height 16
click at [429, 128] on span "Profile" at bounding box center [450, 127] width 80 height 10
select select
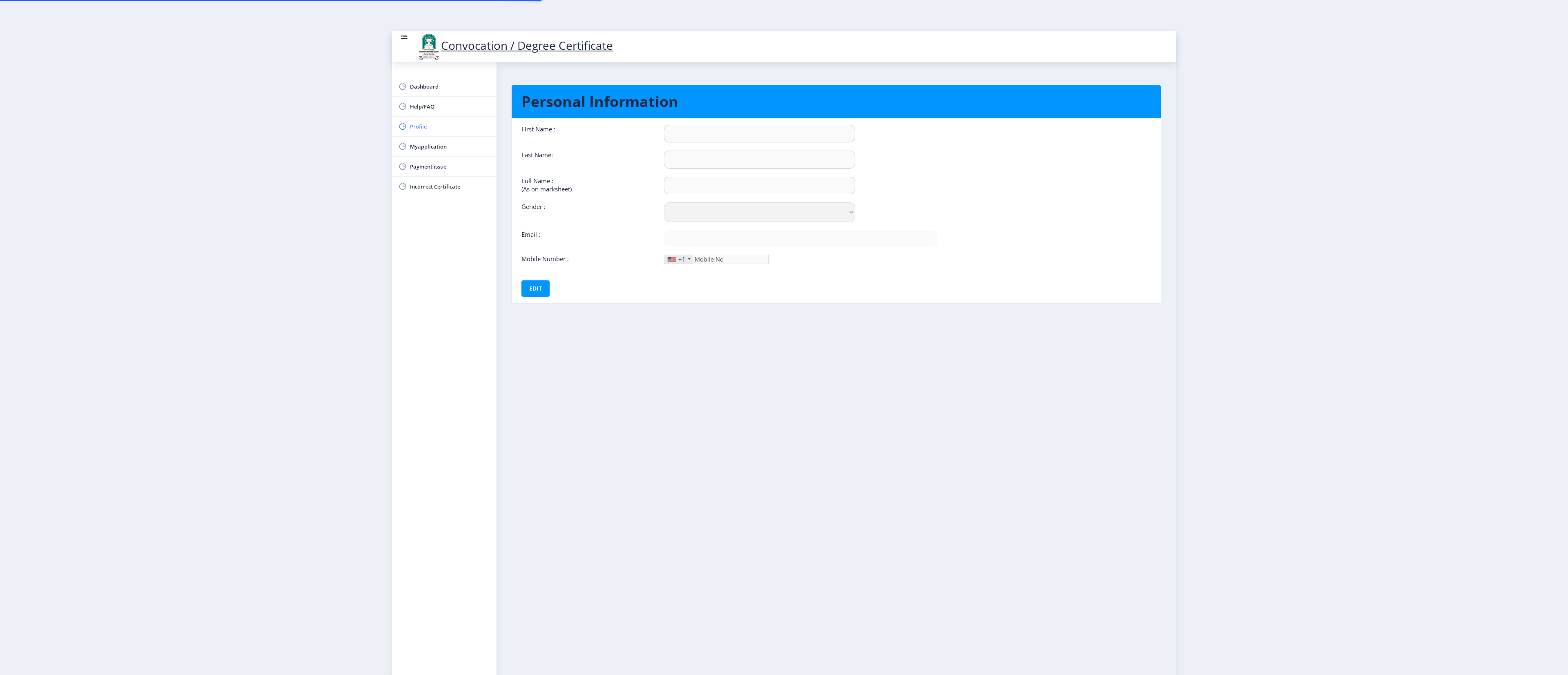
type input "[PERSON_NAME]"
type input "Mudgule"
type input "Mudgule [PERSON_NAME]"
select select "[DEMOGRAPHIC_DATA]"
type input "[EMAIL_ADDRESS][DOMAIN_NAME]"
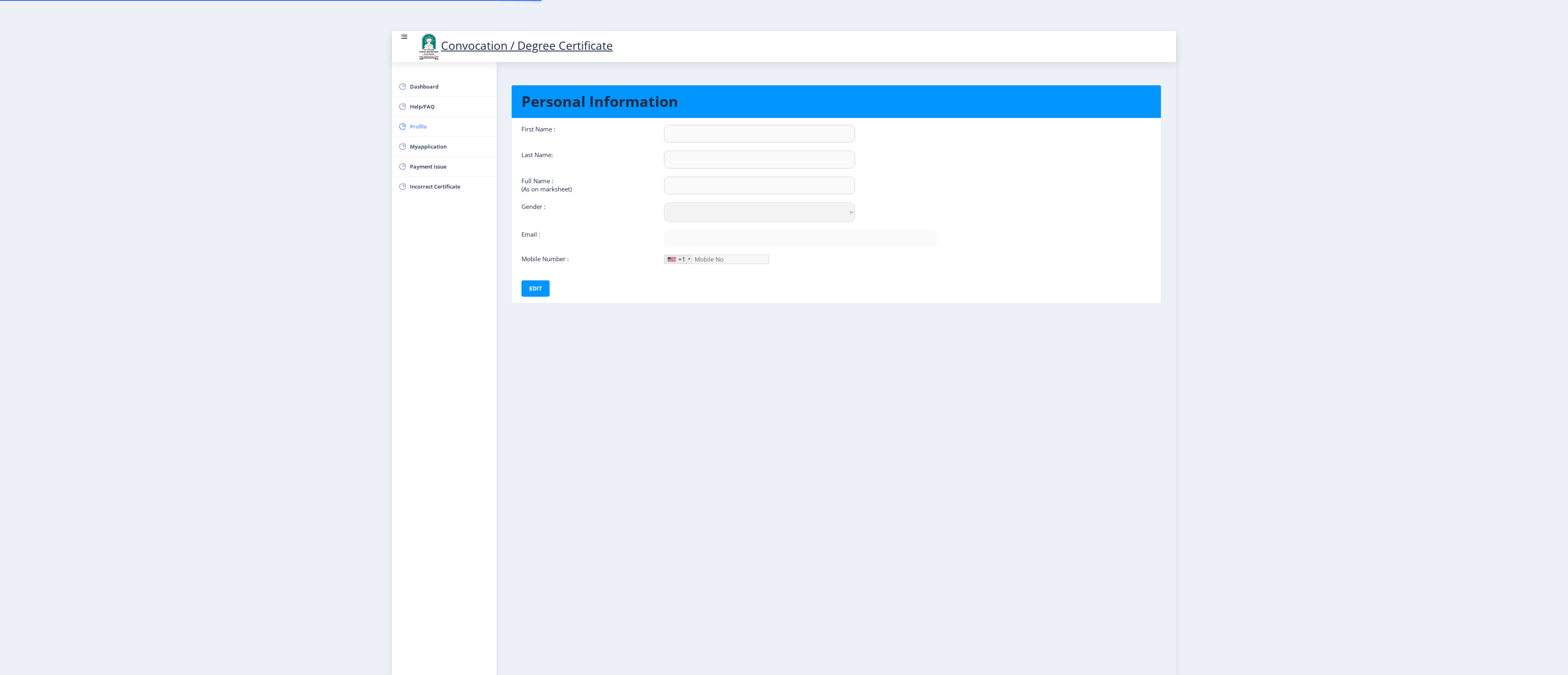
type input "9146439463"
click at [685, 264] on div "+1" at bounding box center [682, 259] width 7 height 8
click at [527, 297] on button "Edit" at bounding box center [535, 289] width 28 height 16
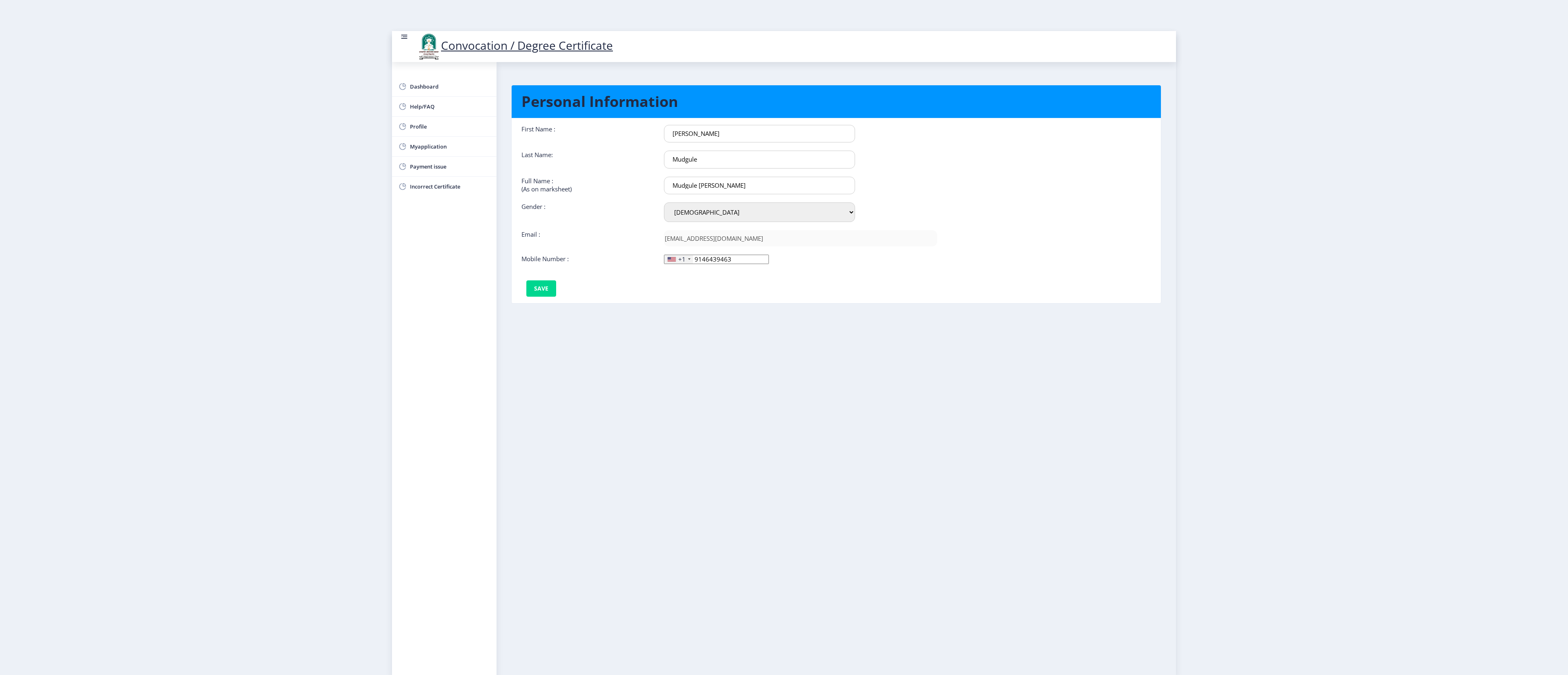
click at [683, 264] on div "+1" at bounding box center [682, 259] width 7 height 8
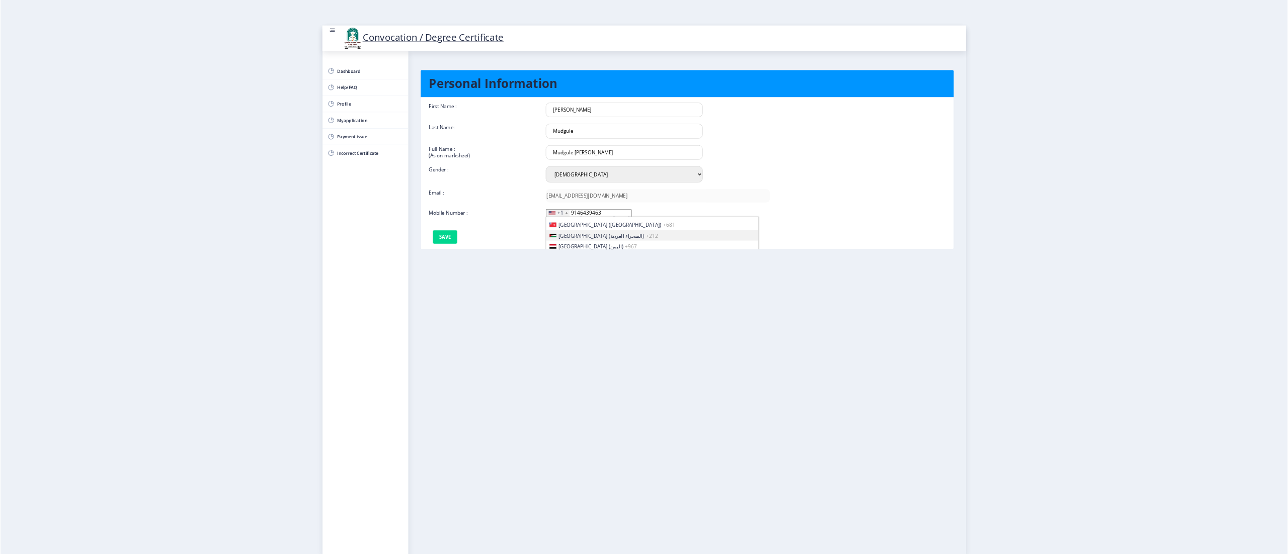
scroll to position [3848, 0]
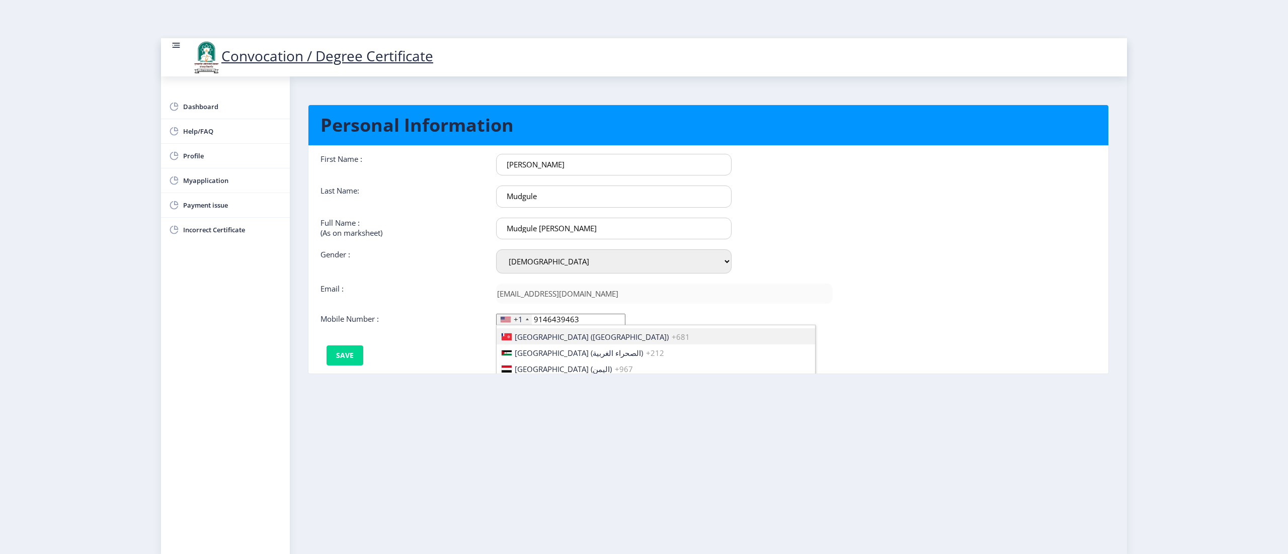
drag, startPoint x: 1681, startPoint y: 2, endPoint x: 663, endPoint y: 338, distance: 1073.0
click at [663, 338] on li "Wallis and Futuna (Wallis-et-Futuna) +681" at bounding box center [656, 337] width 318 height 16
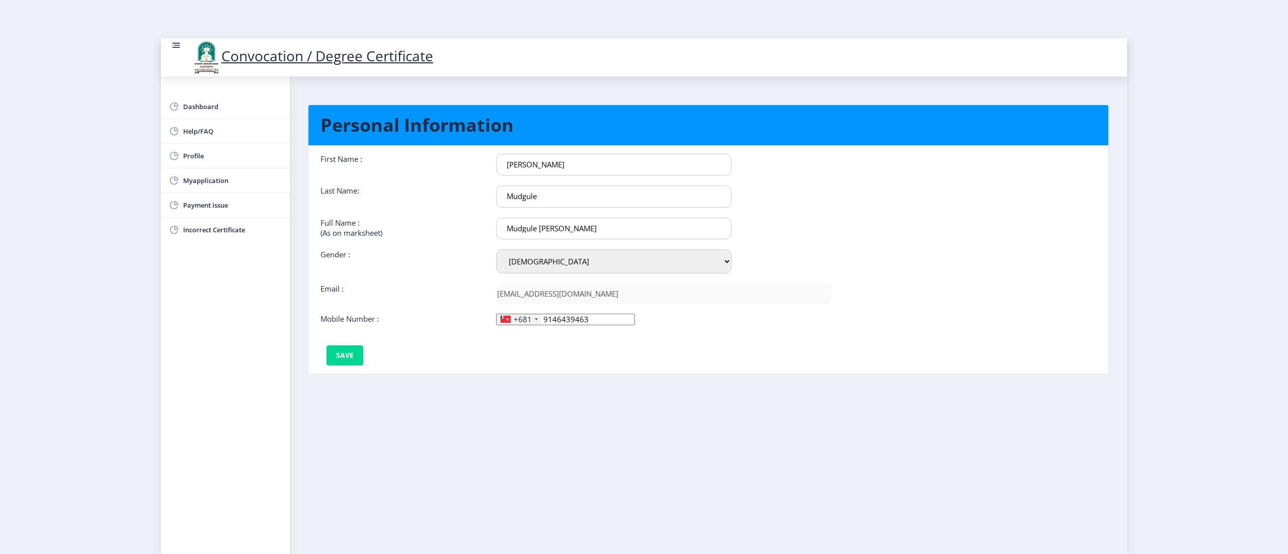
click at [535, 321] on div "+681" at bounding box center [519, 319] width 44 height 11
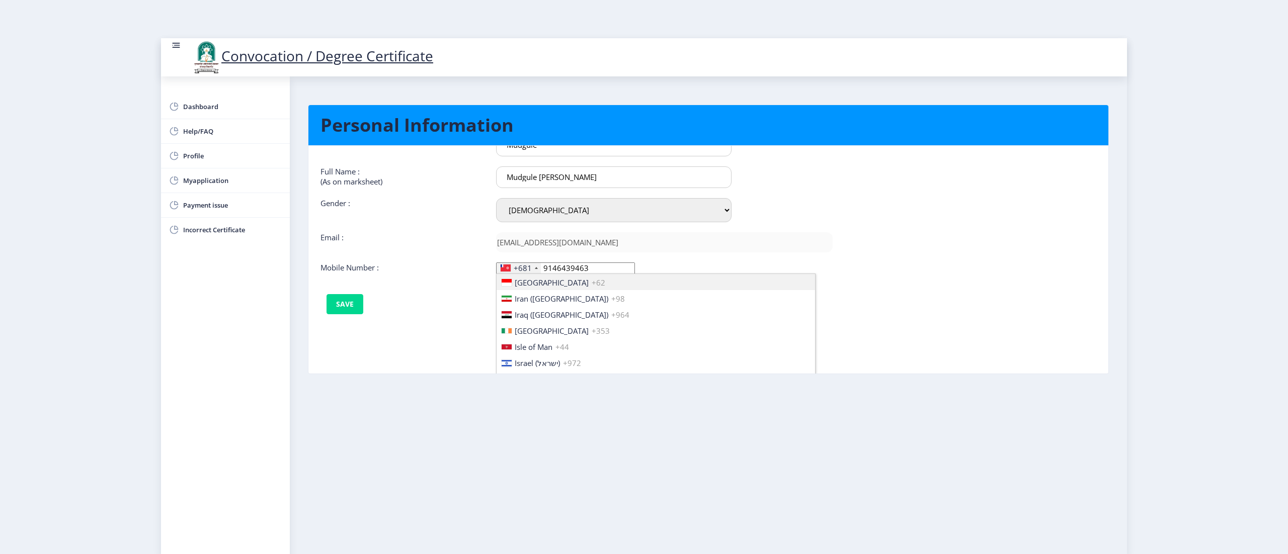
scroll to position [1557, 0]
click at [535, 321] on span "India (भारत)" at bounding box center [592, 324] width 154 height 10
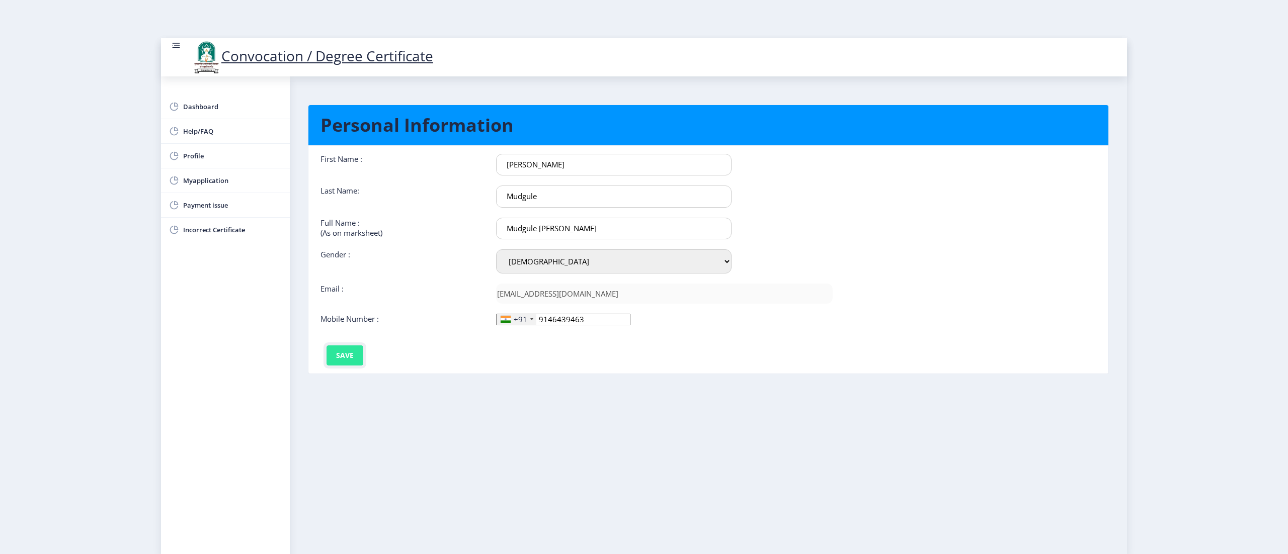
click at [352, 354] on button "Save" at bounding box center [345, 356] width 37 height 20
click at [224, 104] on span "Dashboard" at bounding box center [232, 107] width 99 height 12
